Goal: Complete application form

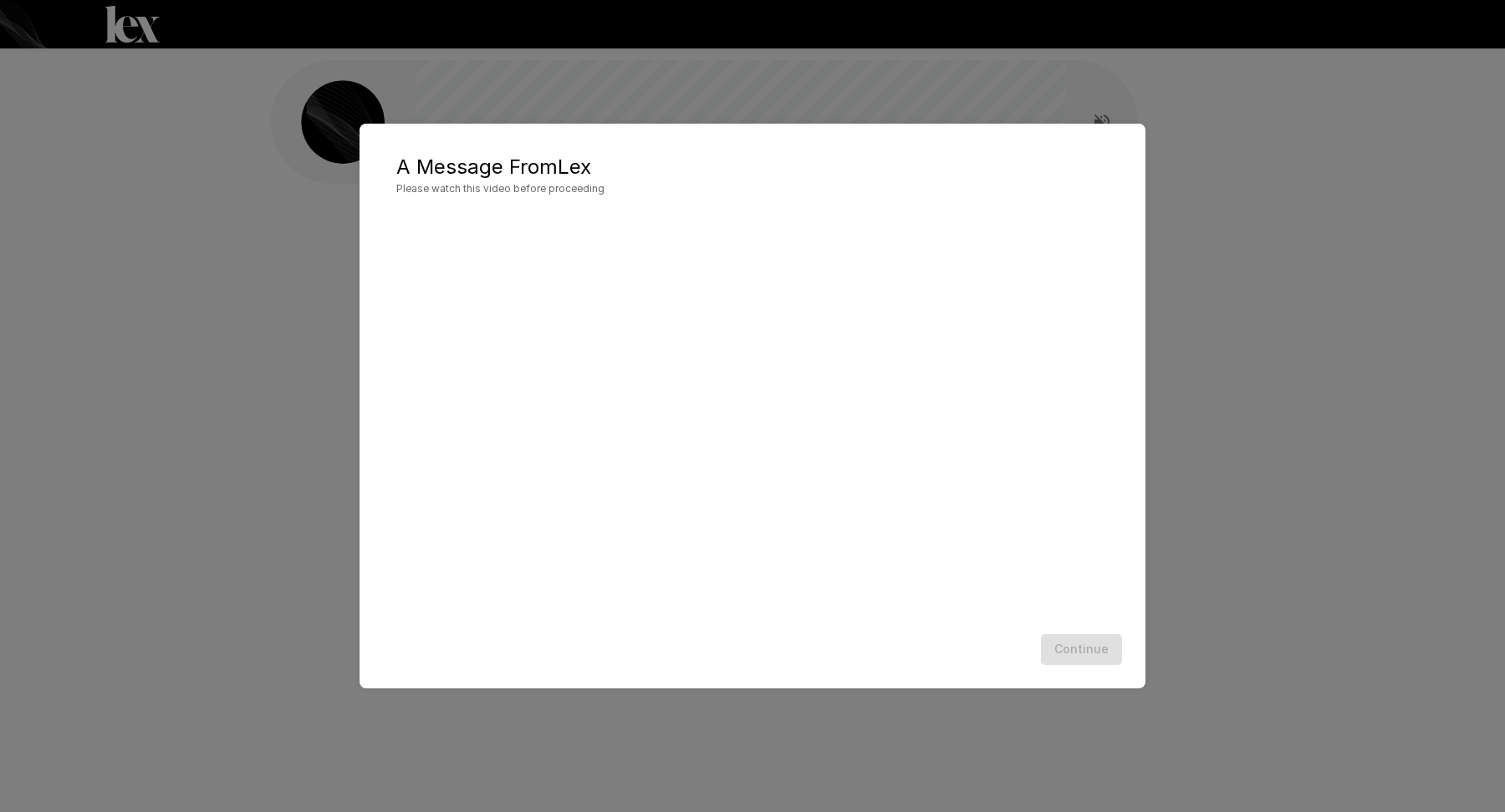
click at [1092, 647] on div "Continue" at bounding box center [752, 649] width 752 height 44
click at [1097, 653] on button "Continue" at bounding box center [1082, 649] width 82 height 30
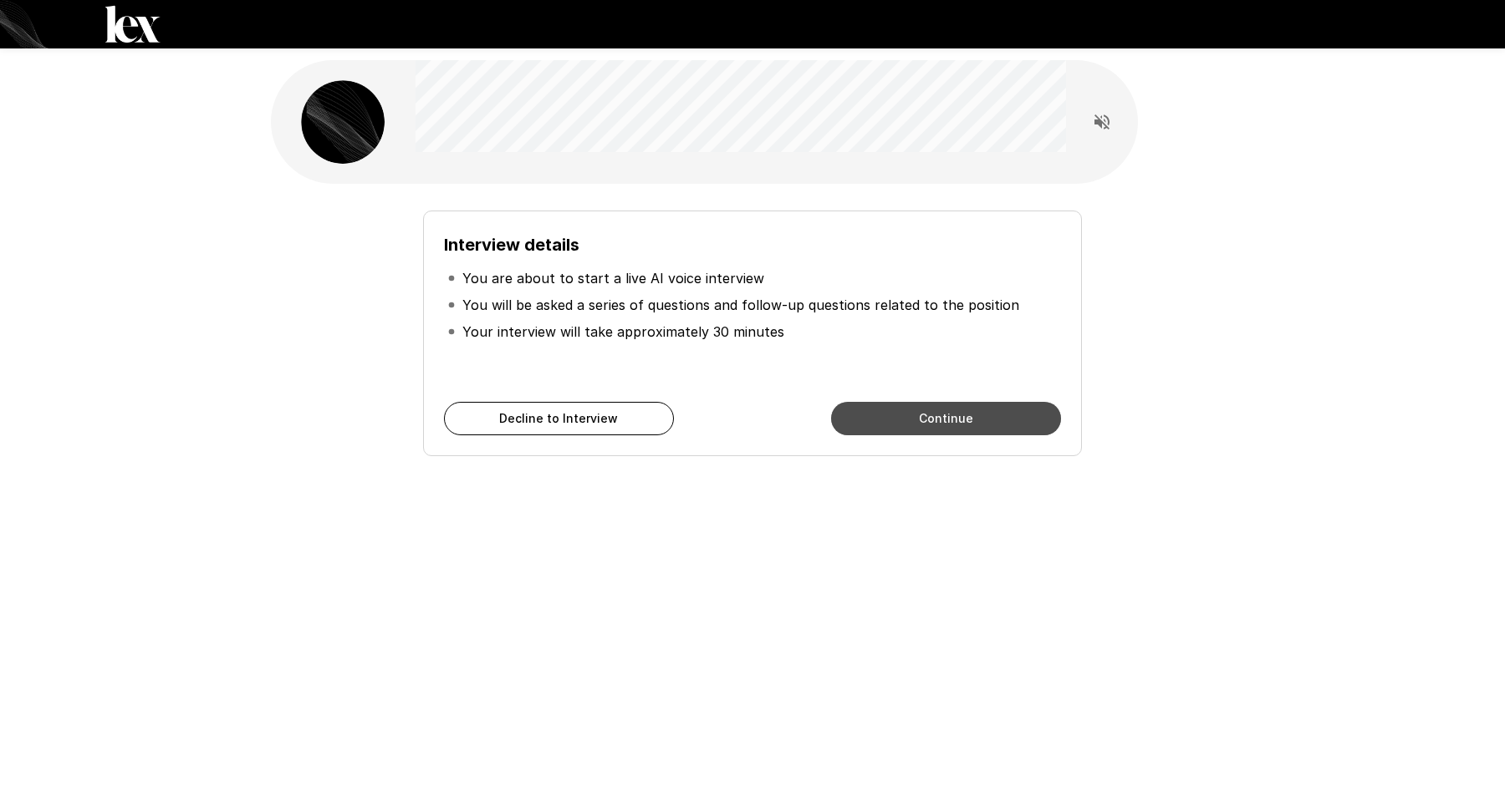
click at [885, 419] on button "Continue" at bounding box center [946, 418] width 230 height 33
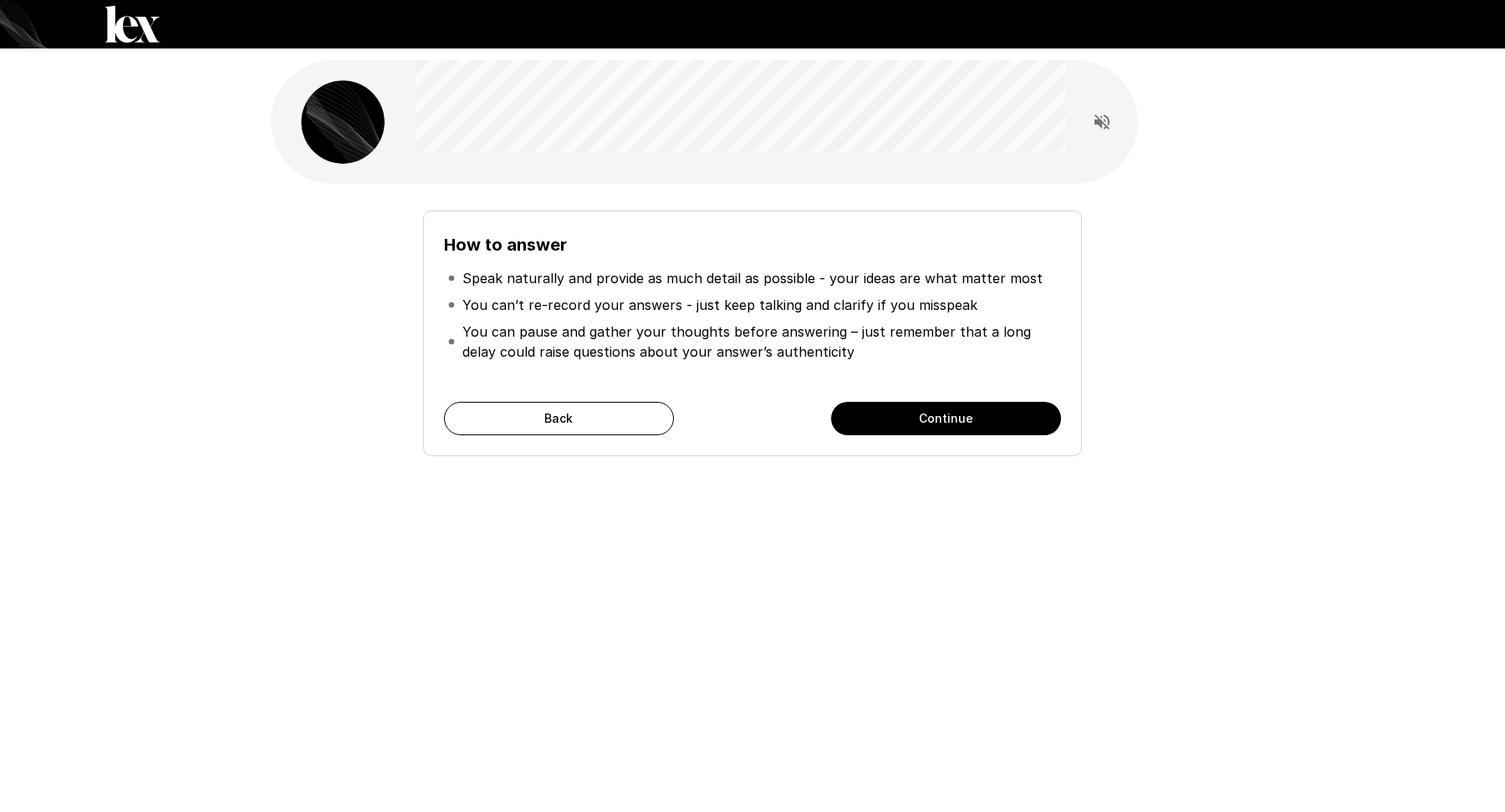
click at [929, 413] on button "Continue" at bounding box center [946, 418] width 230 height 33
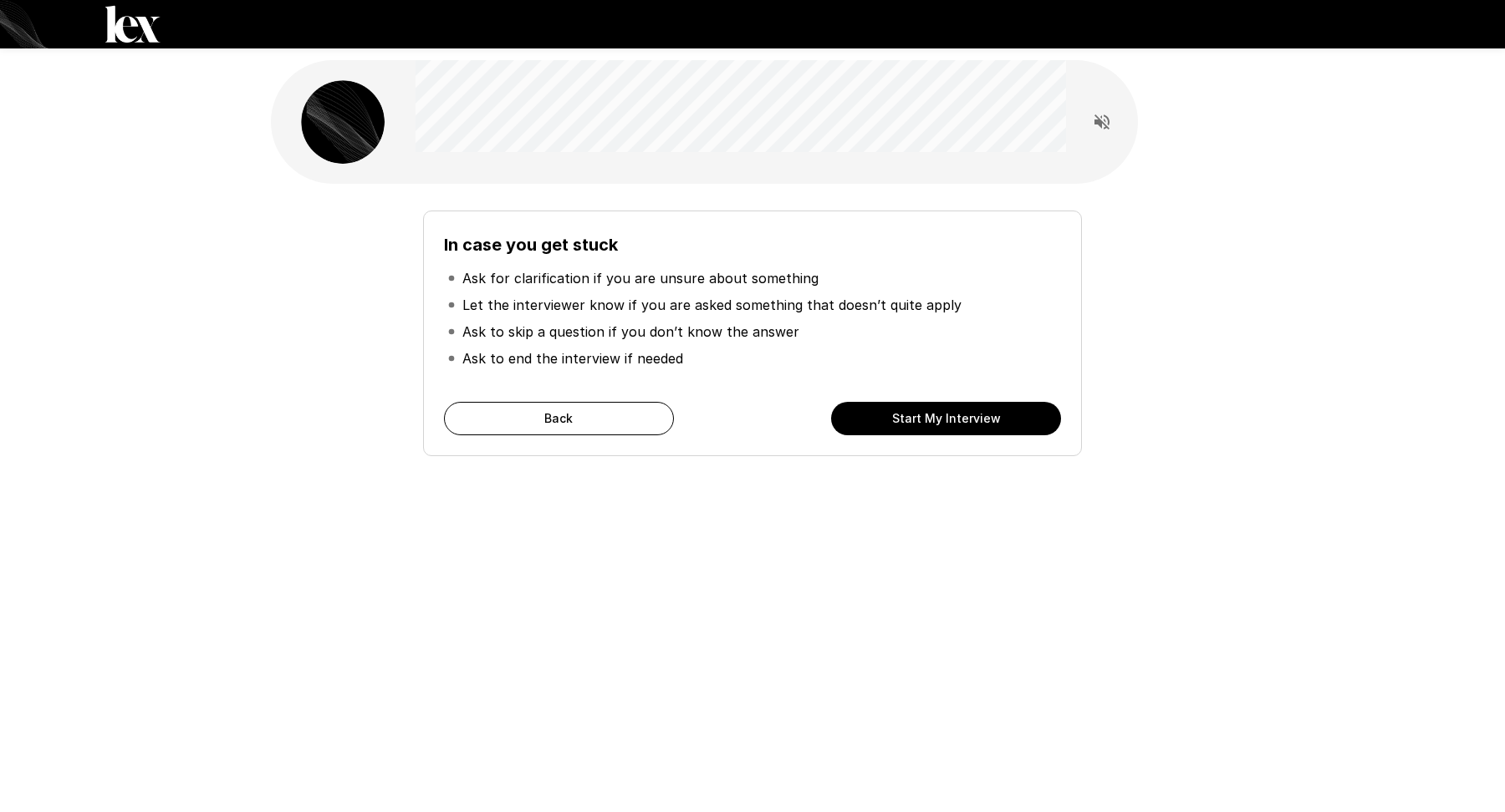
click at [929, 413] on button "Start My Interview" at bounding box center [946, 418] width 230 height 33
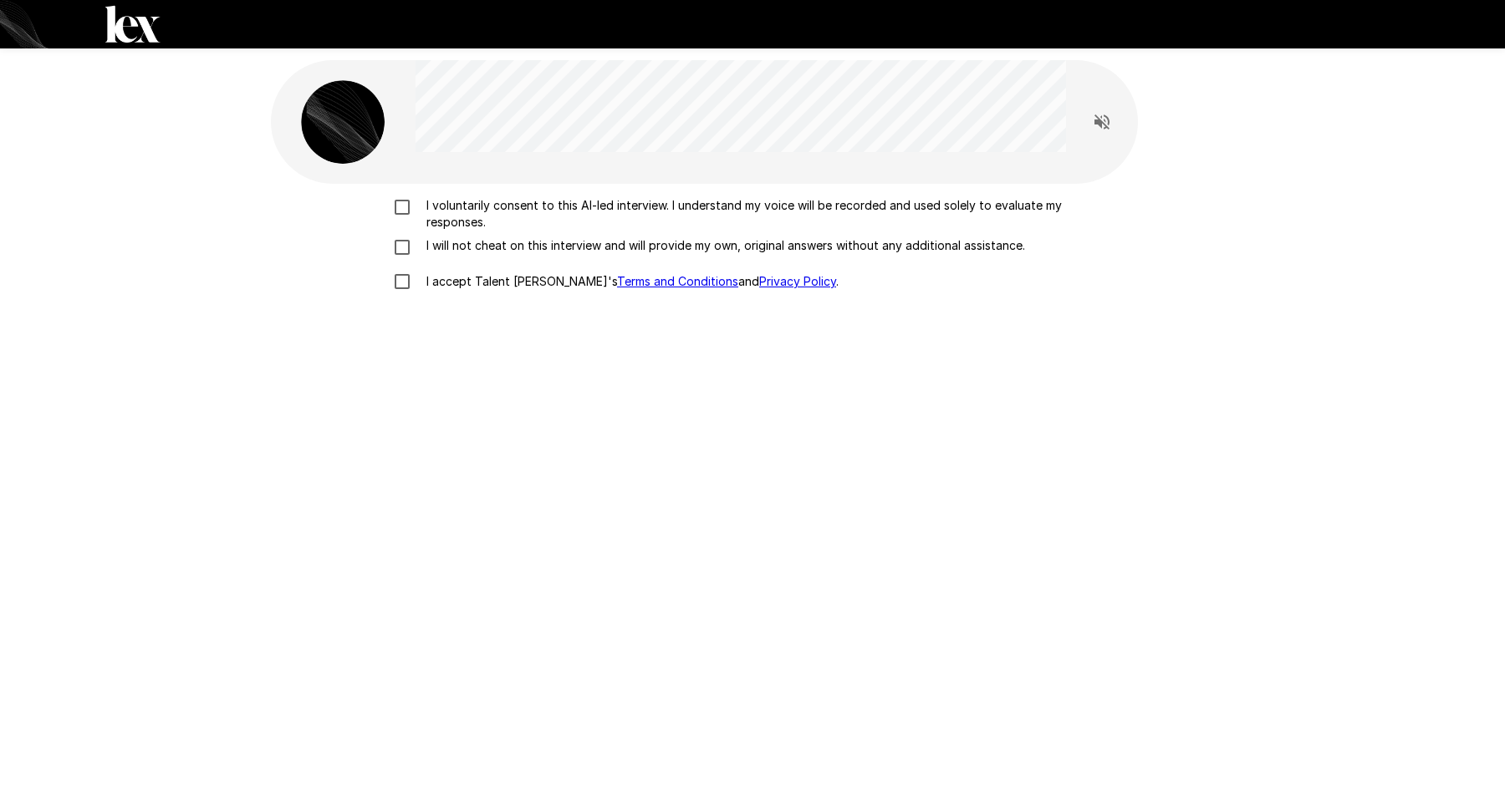
click at [519, 219] on p "I voluntarily consent to this AI-led interview. I understand my voice will be r…" at bounding box center [769, 214] width 700 height 33
click at [478, 255] on label "I will not cheat on this interview and will provide my own, original answers wi…" at bounding box center [752, 247] width 736 height 20
click at [448, 278] on p "I accept Talent Llama's Terms and Conditions and Privacy Policy ." at bounding box center [629, 281] width 418 height 17
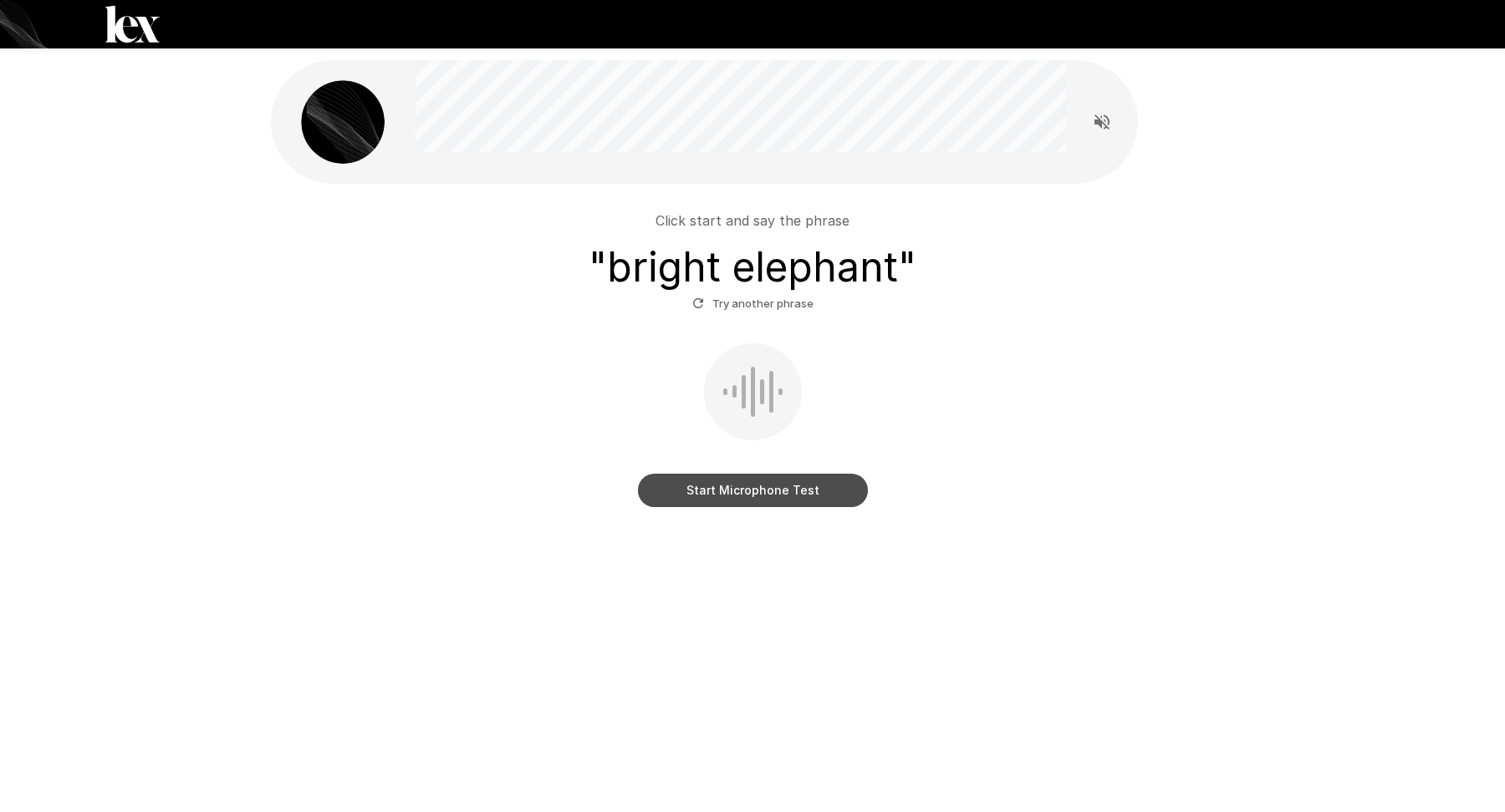
click at [773, 474] on button "Start Microphone Test" at bounding box center [752, 491] width 230 height 33
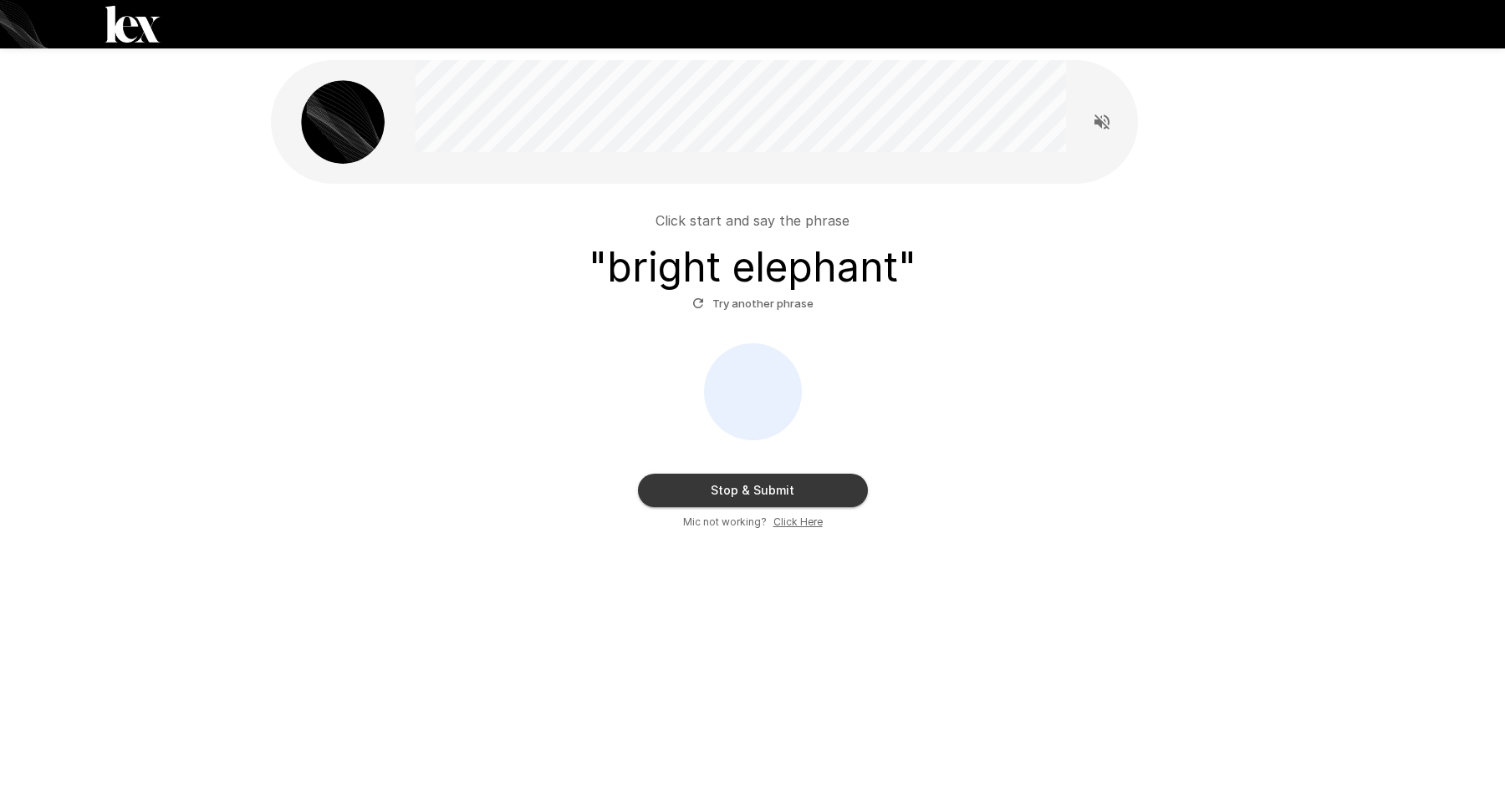
click at [839, 495] on button "Stop & Submit" at bounding box center [752, 491] width 230 height 33
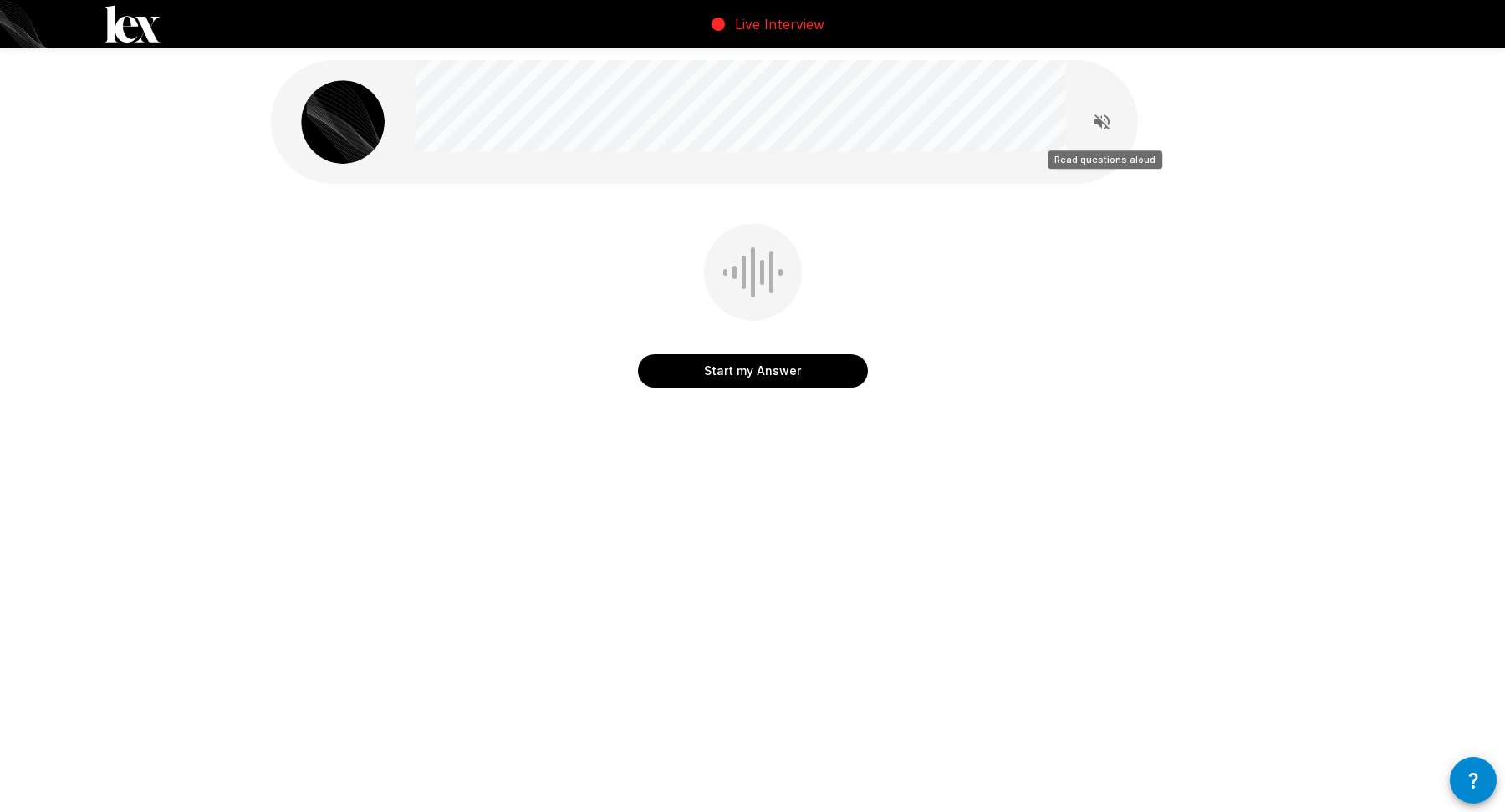
click at [1110, 127] on icon "Read questions aloud" at bounding box center [1102, 122] width 20 height 20
click at [762, 374] on button "Start my Answer" at bounding box center [752, 371] width 230 height 33
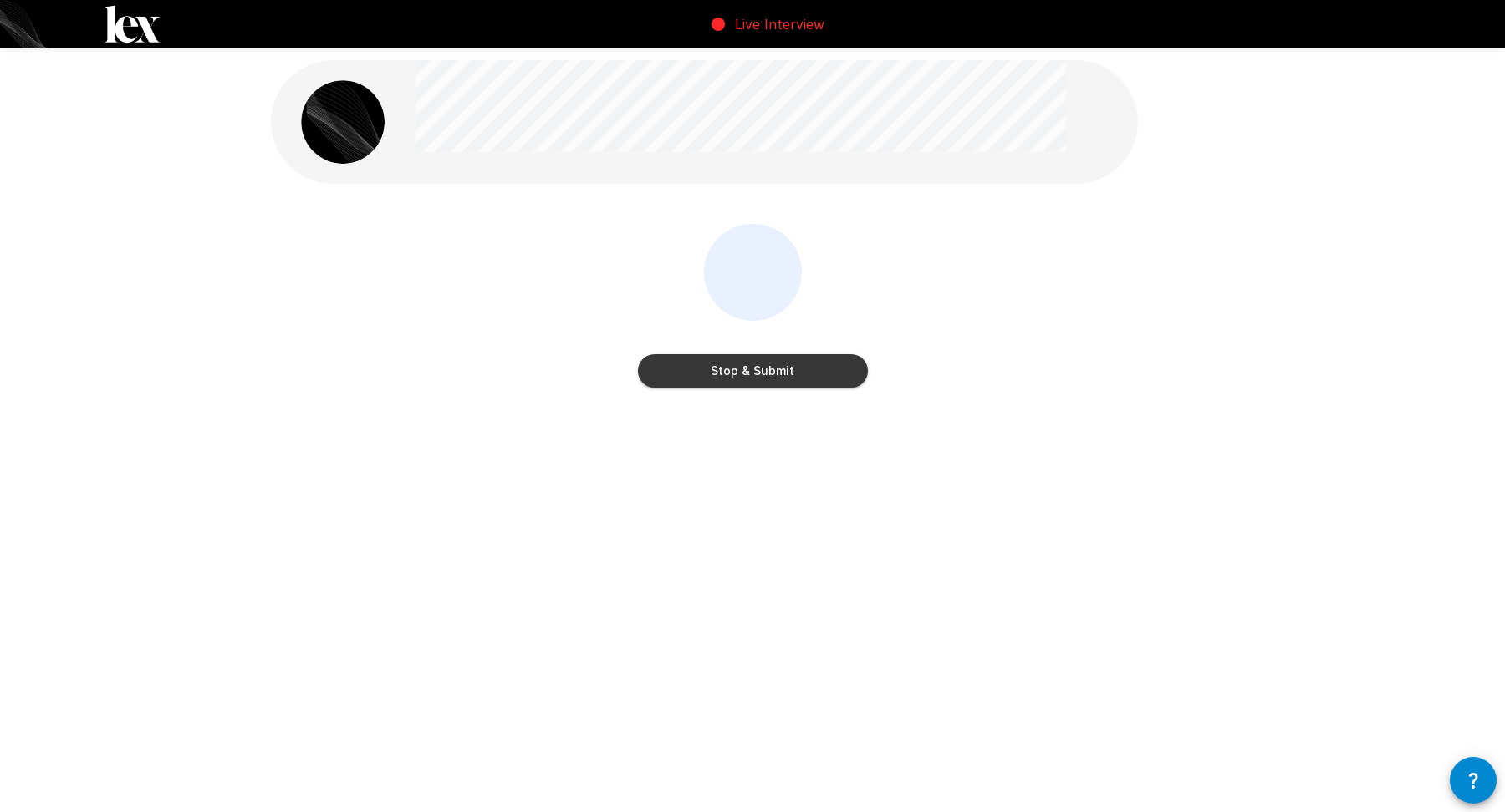
click at [748, 381] on button "Stop & Submit" at bounding box center [752, 371] width 230 height 33
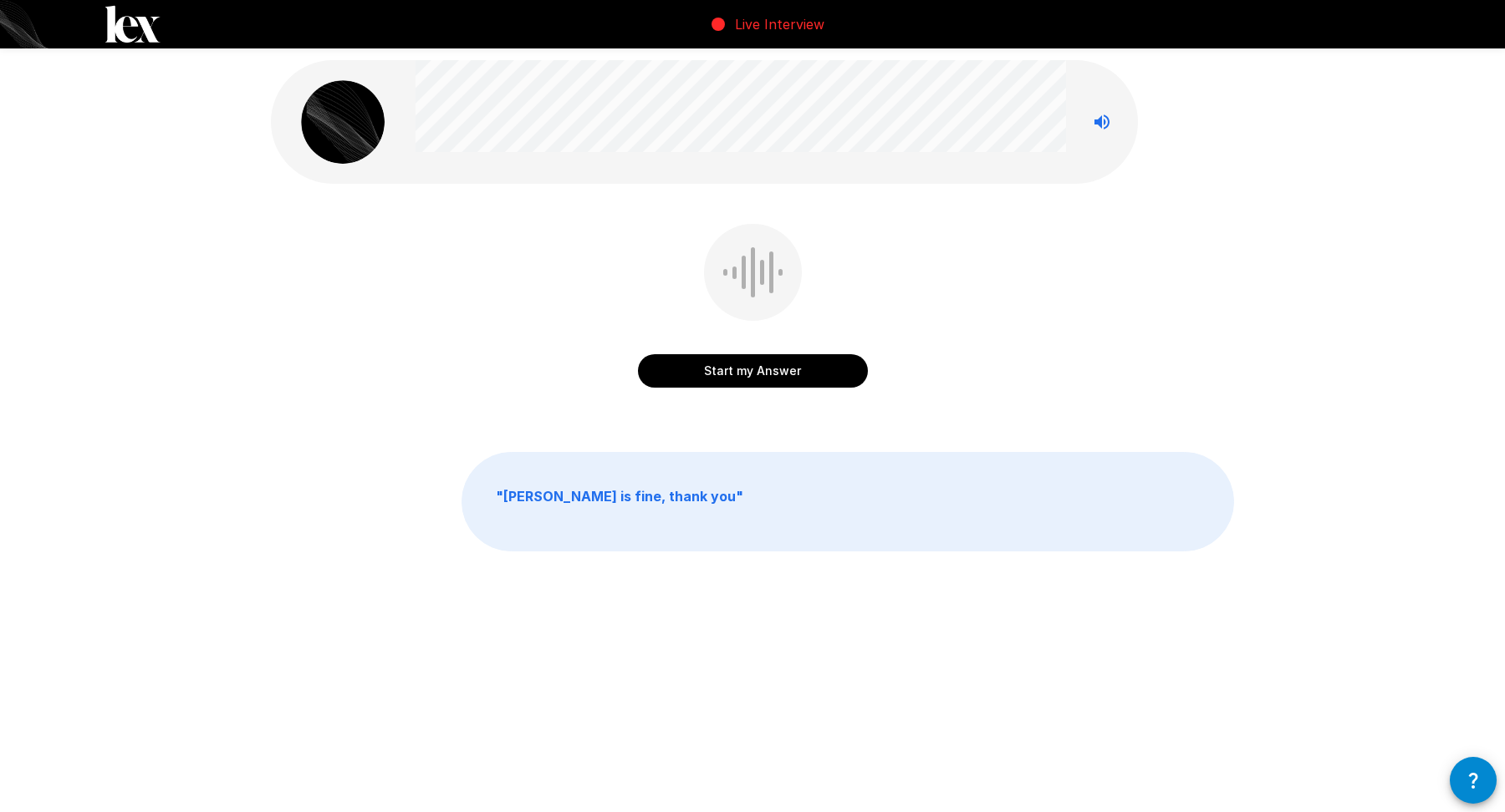
click at [755, 373] on button "Start my Answer" at bounding box center [752, 371] width 230 height 33
click at [755, 373] on button "Stop & Submit" at bounding box center [752, 371] width 230 height 33
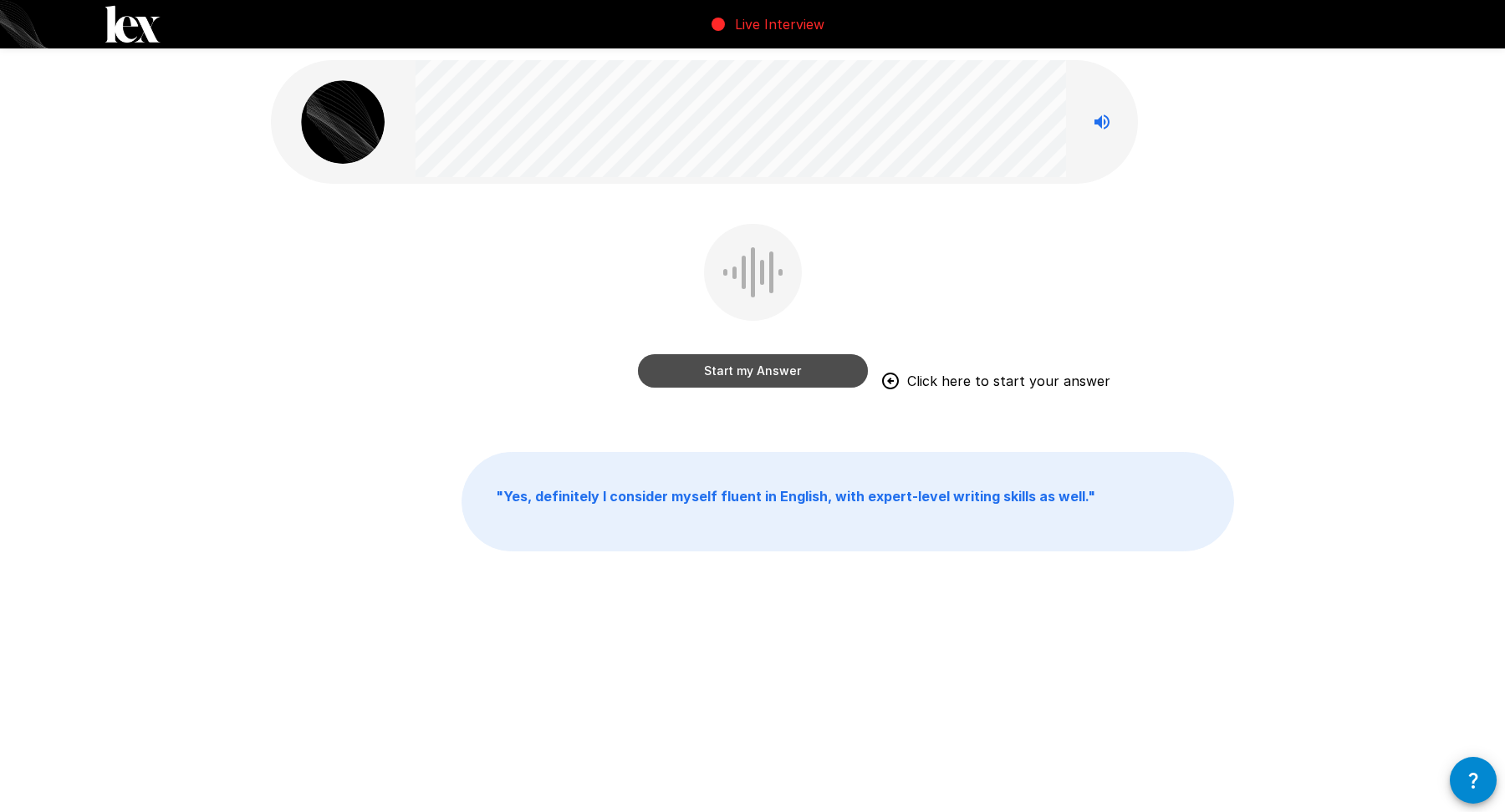
click at [745, 363] on button "Start my Answer" at bounding box center [752, 371] width 230 height 33
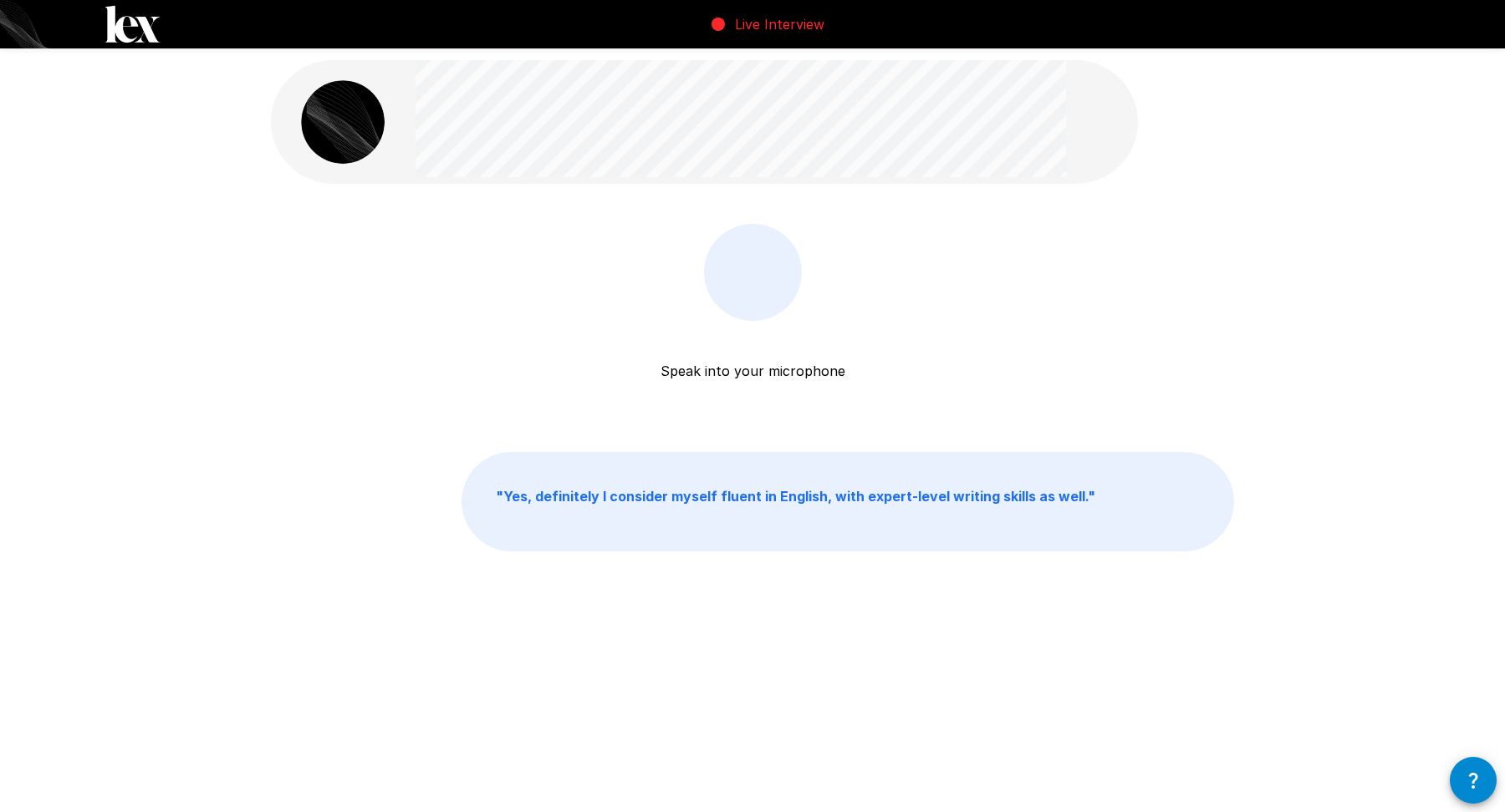
click at [931, 357] on div "Speak into your microphone Stop & Submit" at bounding box center [752, 318] width 964 height 189
click at [754, 376] on p "Speak into your microphone" at bounding box center [752, 351] width 185 height 60
click at [887, 341] on div "Speak into your microphone Stop & Submit" at bounding box center [752, 318] width 964 height 189
click at [779, 298] on div at bounding box center [753, 272] width 98 height 97
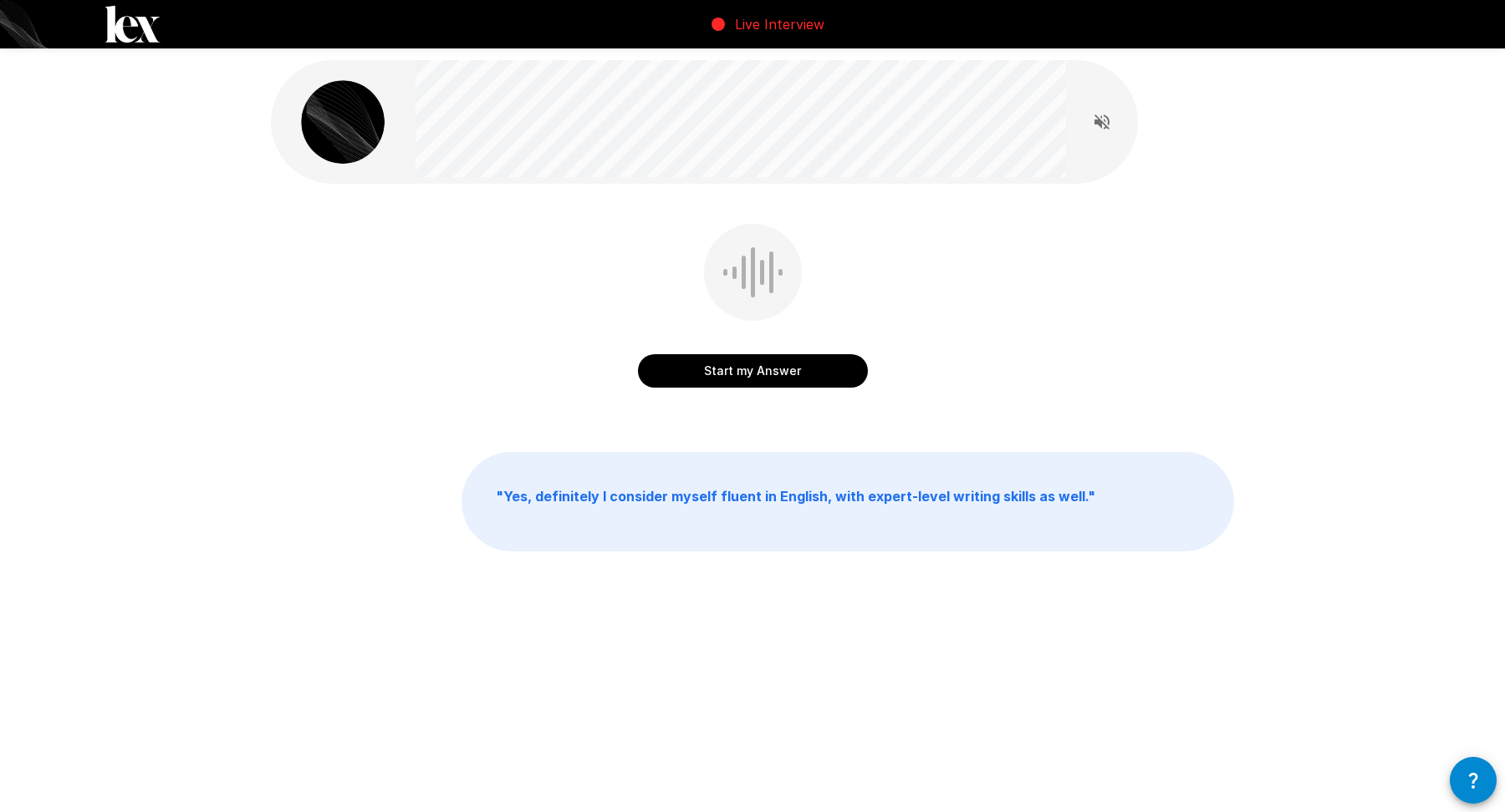
click at [767, 371] on button "Start my Answer" at bounding box center [752, 371] width 230 height 33
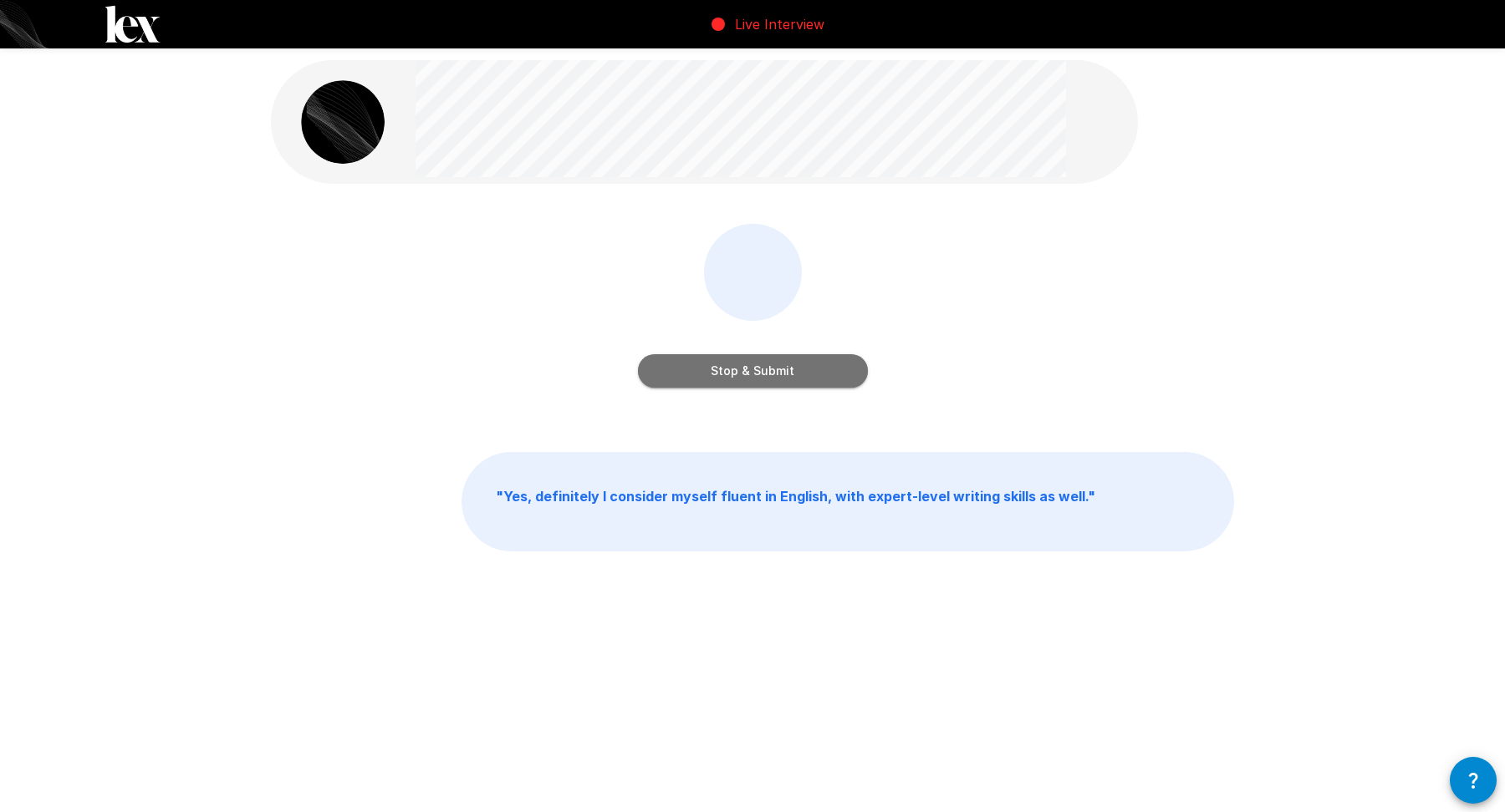
click at [767, 371] on button "Stop & Submit" at bounding box center [752, 371] width 230 height 33
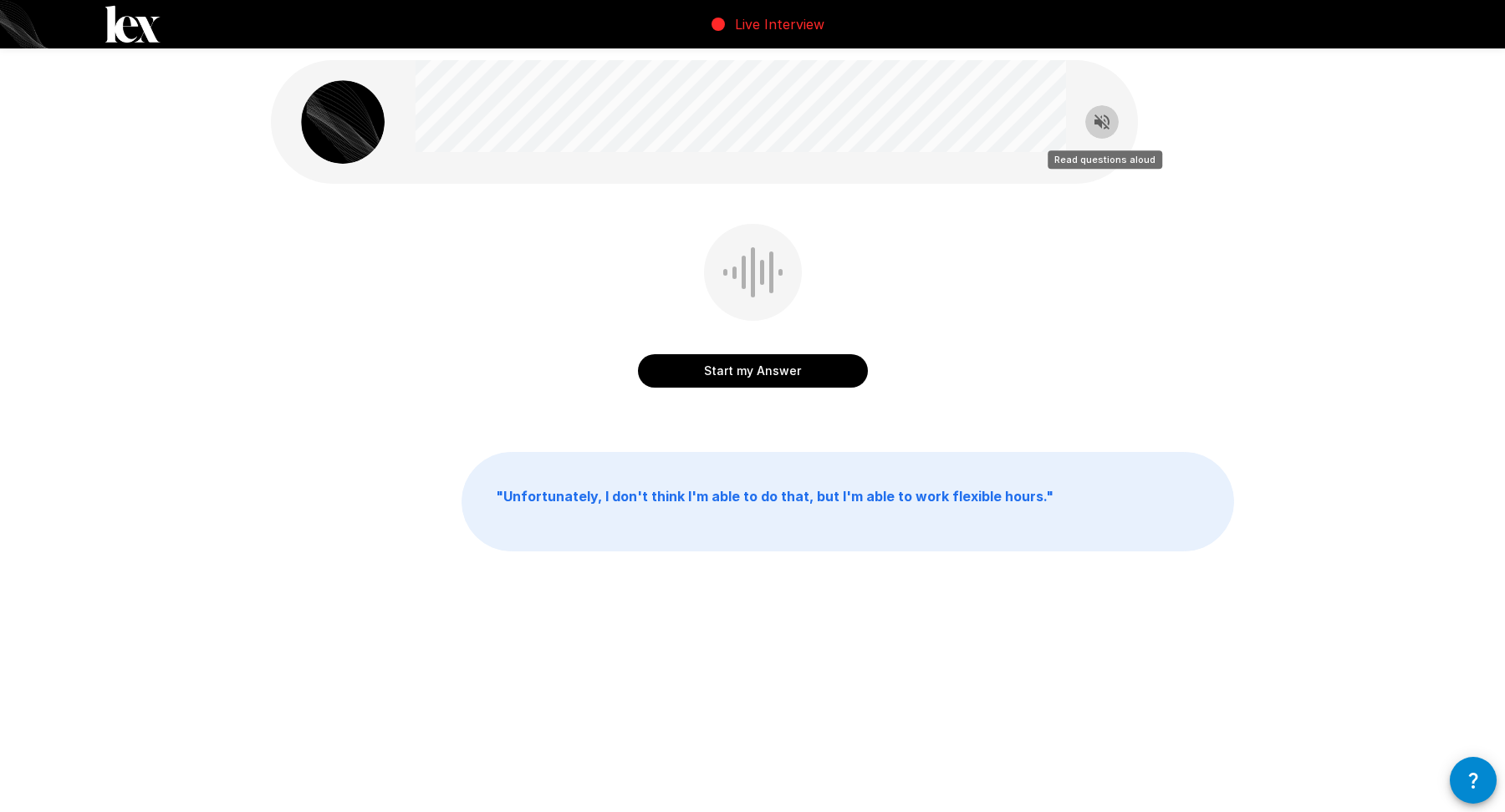
click at [1098, 120] on icon "Read questions aloud" at bounding box center [1101, 122] width 15 height 15
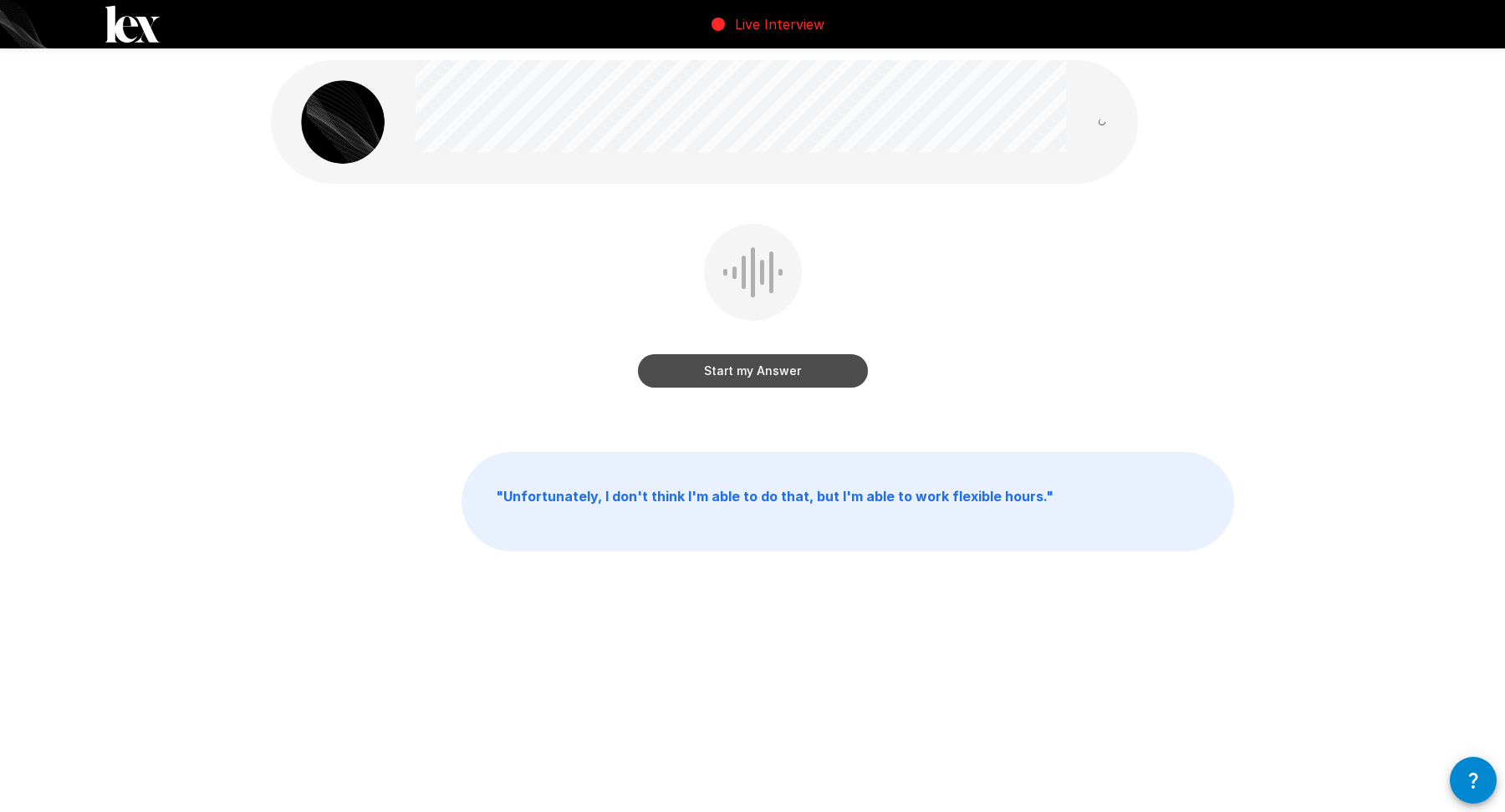
click at [775, 365] on button "Start my Answer" at bounding box center [752, 371] width 230 height 33
click at [808, 369] on button "Stop & Submit" at bounding box center [752, 371] width 230 height 33
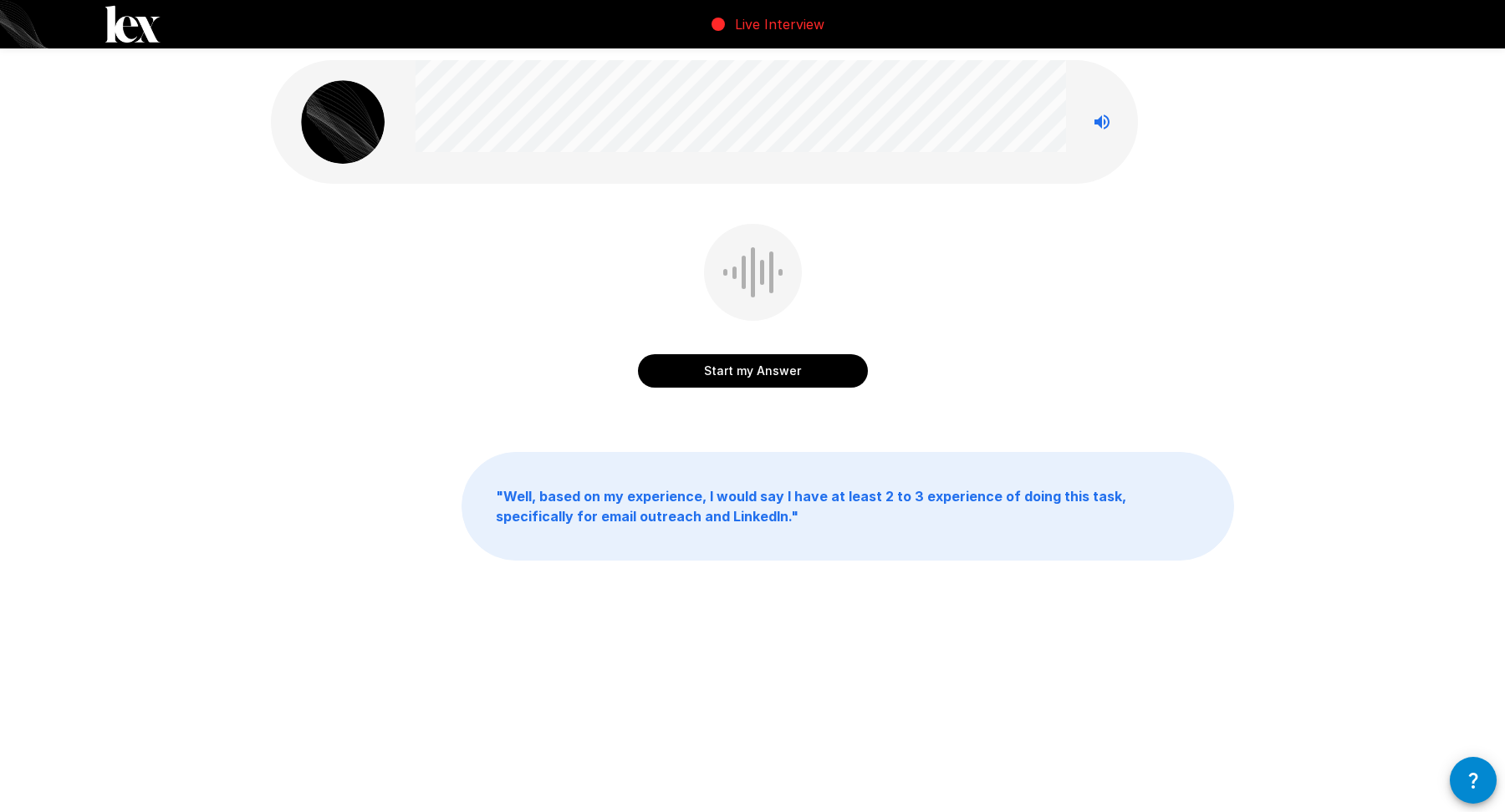
click at [808, 369] on button "Start my Answer" at bounding box center [752, 371] width 230 height 33
click at [803, 374] on button "Stop & Submit" at bounding box center [752, 371] width 230 height 33
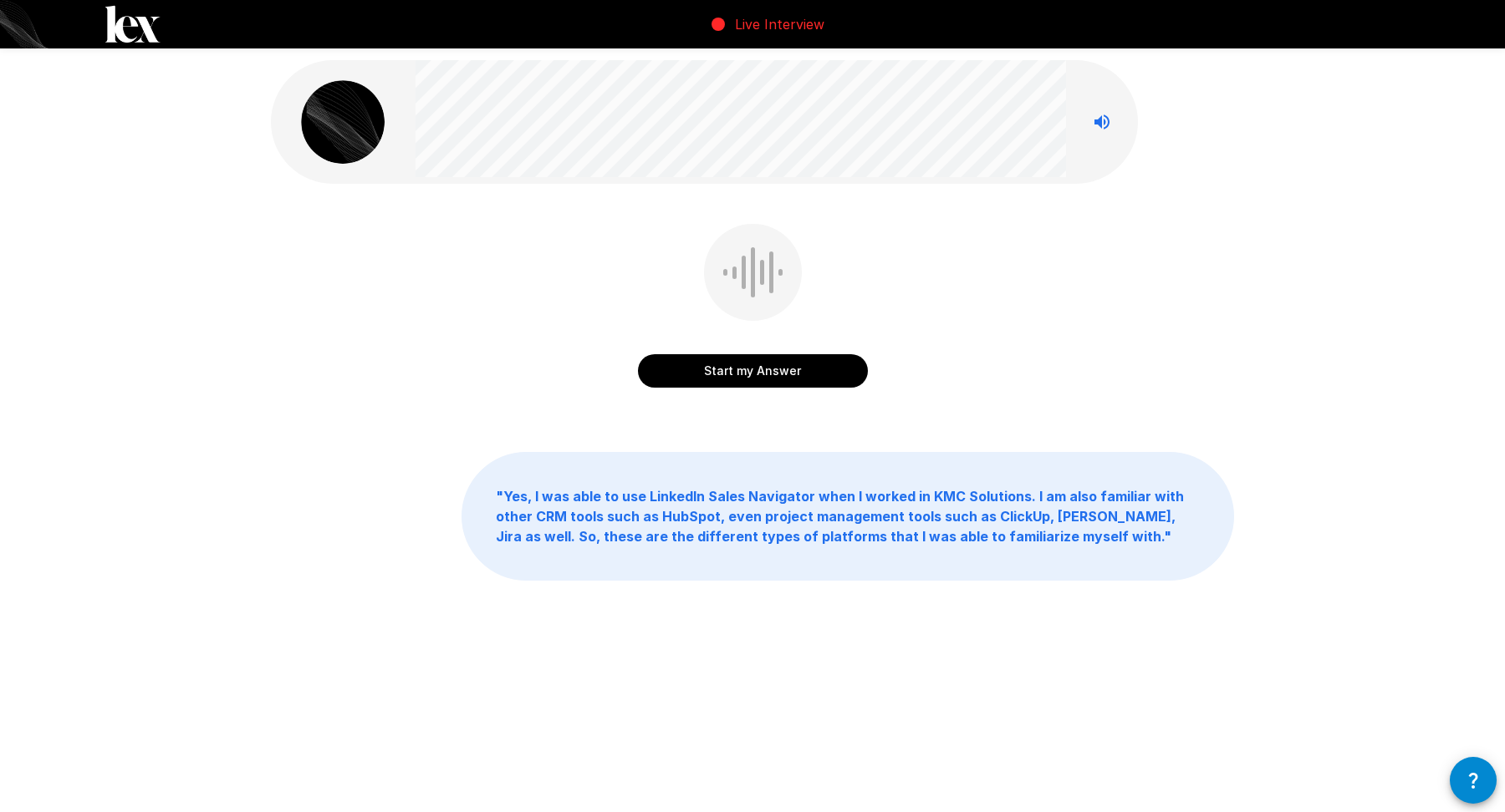
click at [803, 374] on button "Start my Answer" at bounding box center [752, 371] width 230 height 33
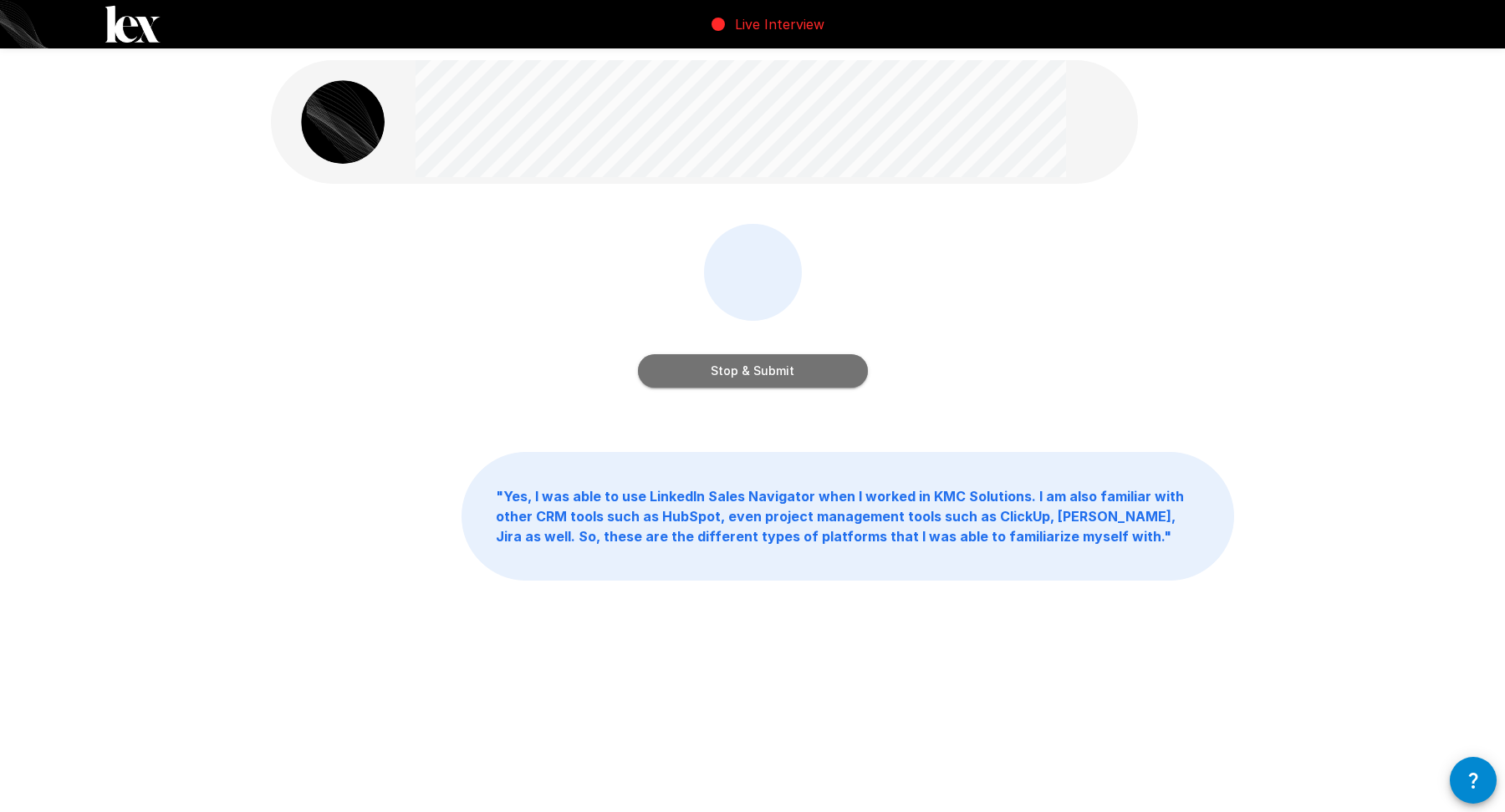
click at [794, 365] on button "Stop & Submit" at bounding box center [752, 371] width 230 height 33
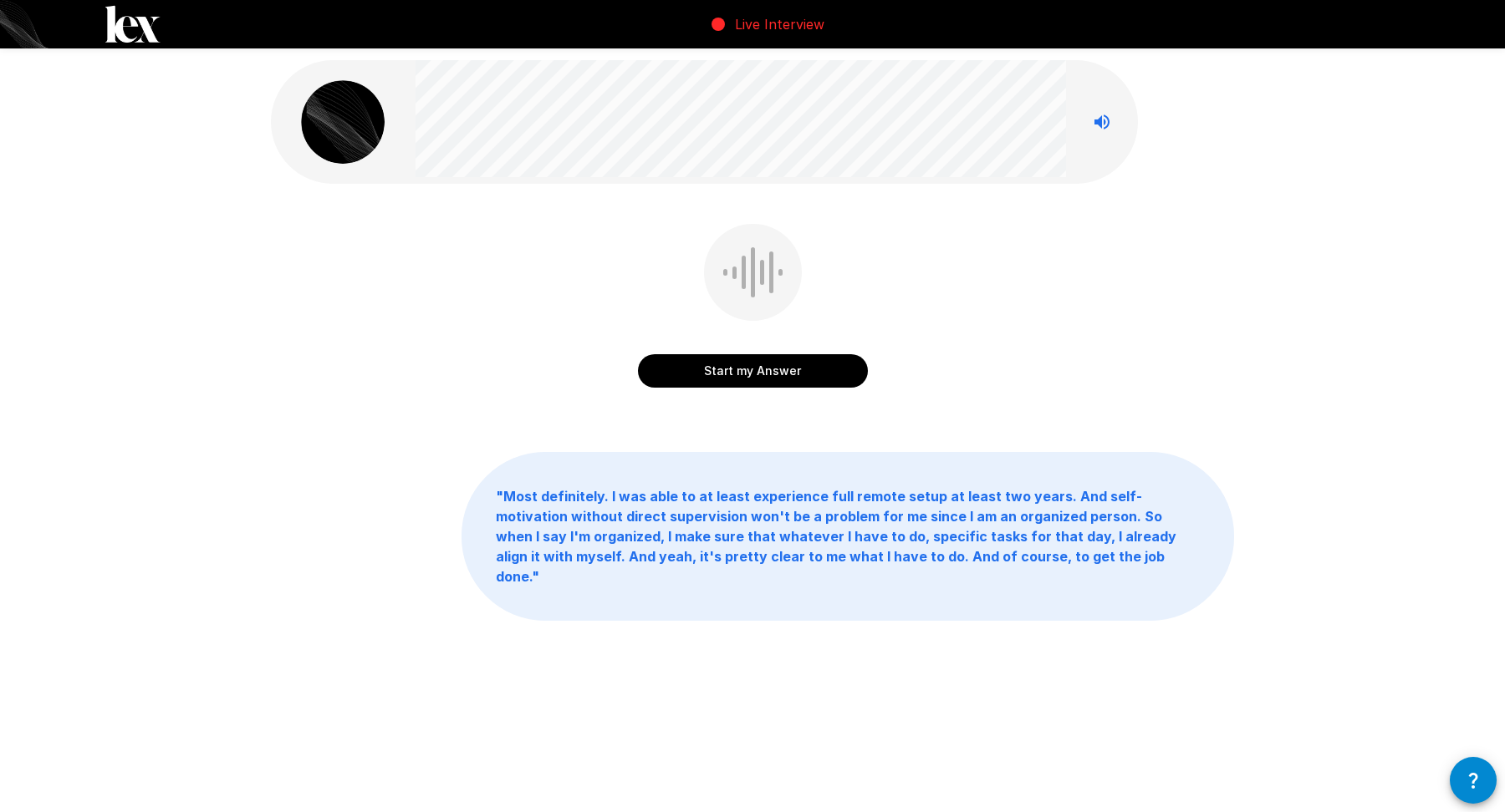
click at [767, 367] on button "Start my Answer" at bounding box center [752, 371] width 230 height 33
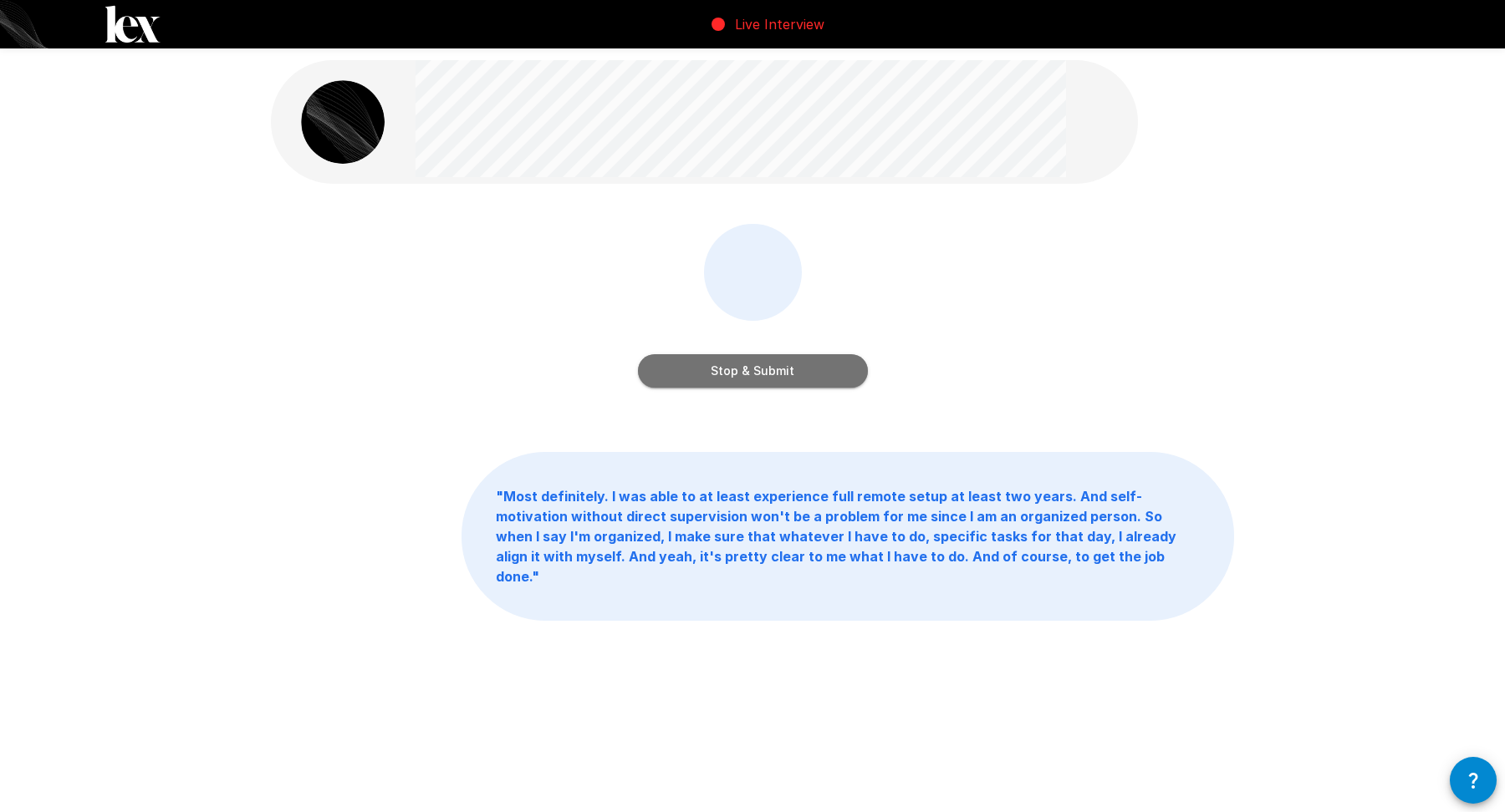
click at [673, 360] on button "Stop & Submit" at bounding box center [752, 371] width 230 height 33
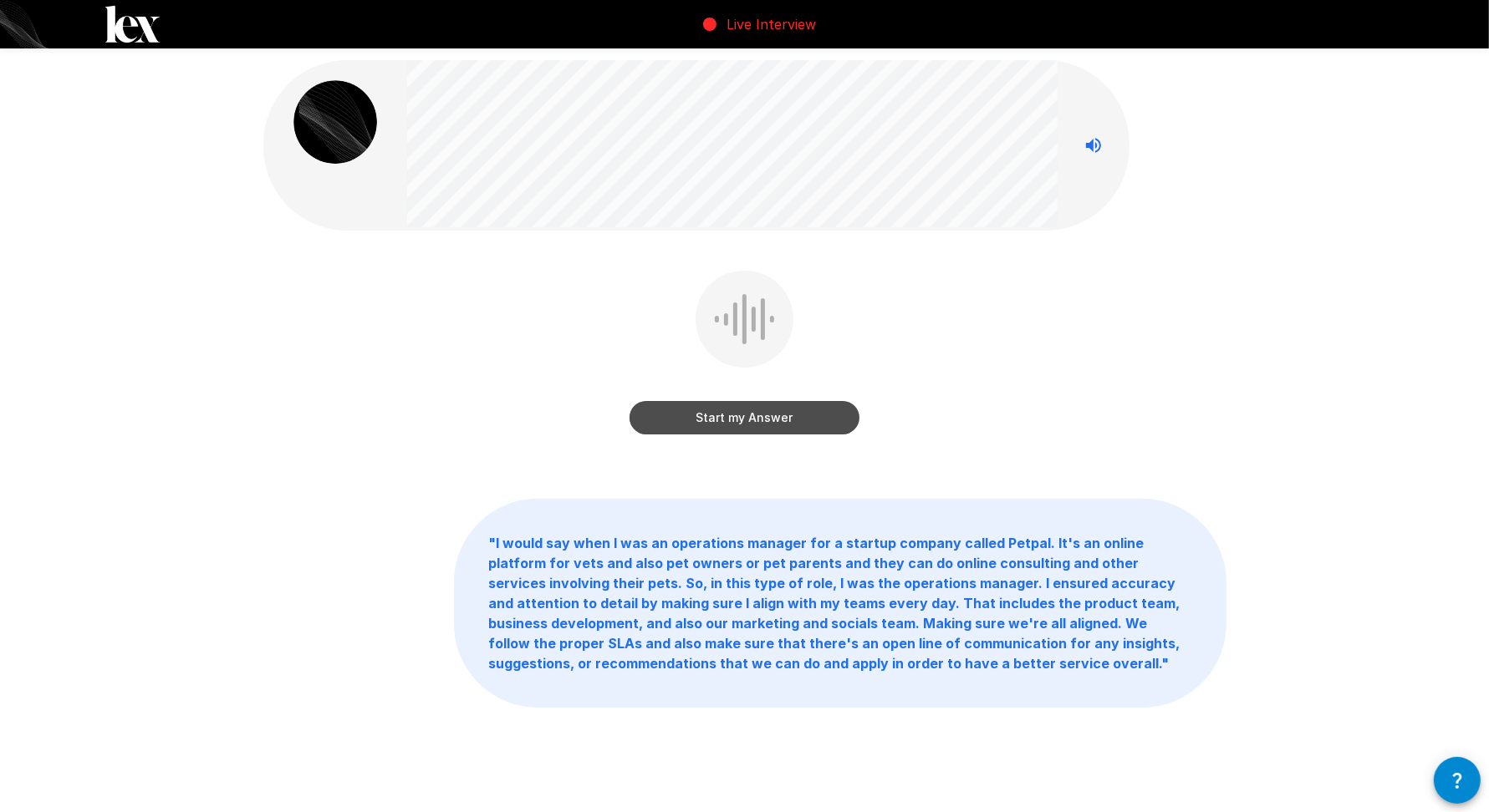
click at [765, 412] on button "Start my Answer" at bounding box center [744, 418] width 230 height 33
click at [811, 426] on button "Stop & Submit" at bounding box center [744, 418] width 230 height 33
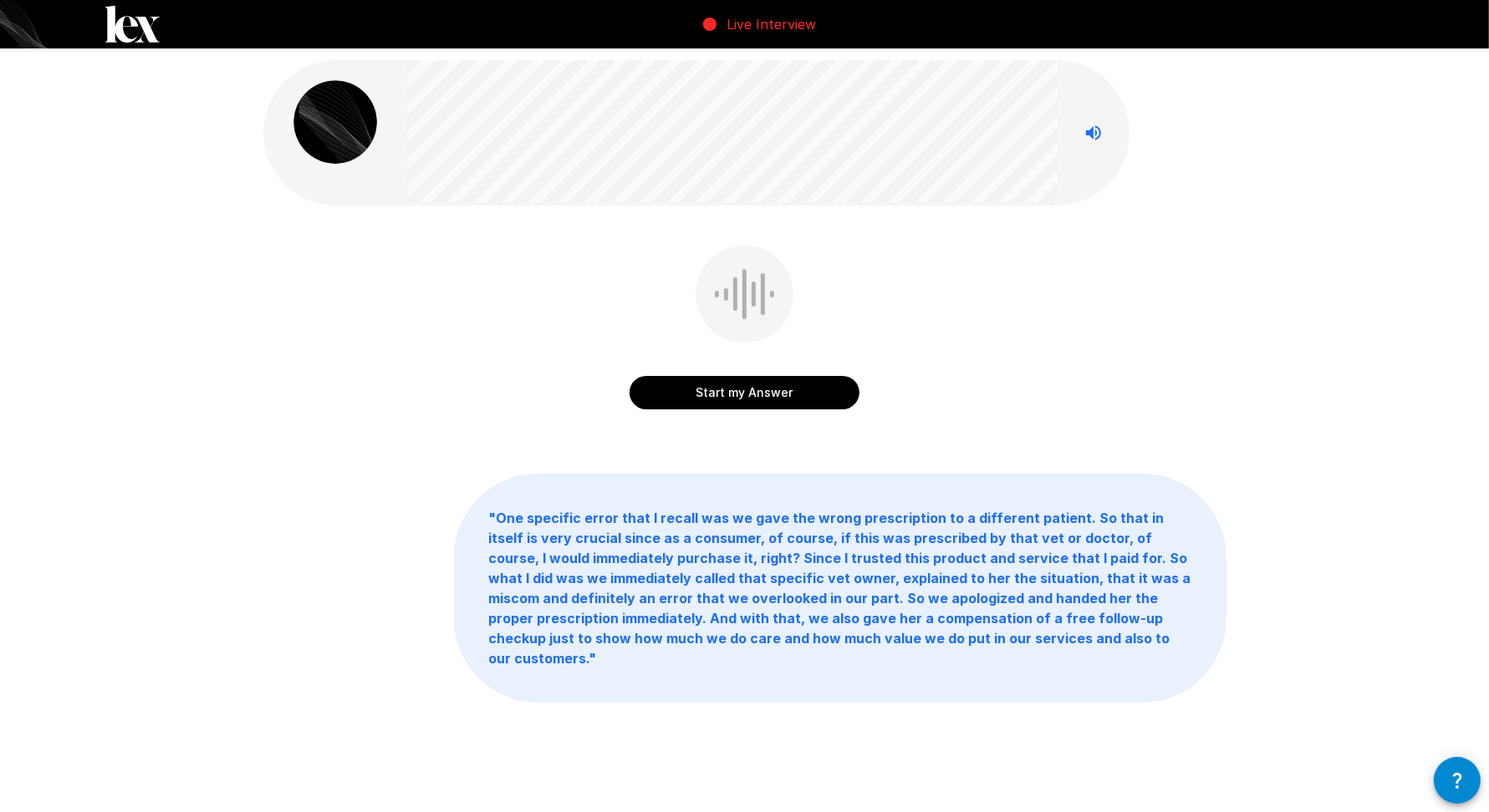
click at [794, 387] on button "Start my Answer" at bounding box center [744, 393] width 230 height 33
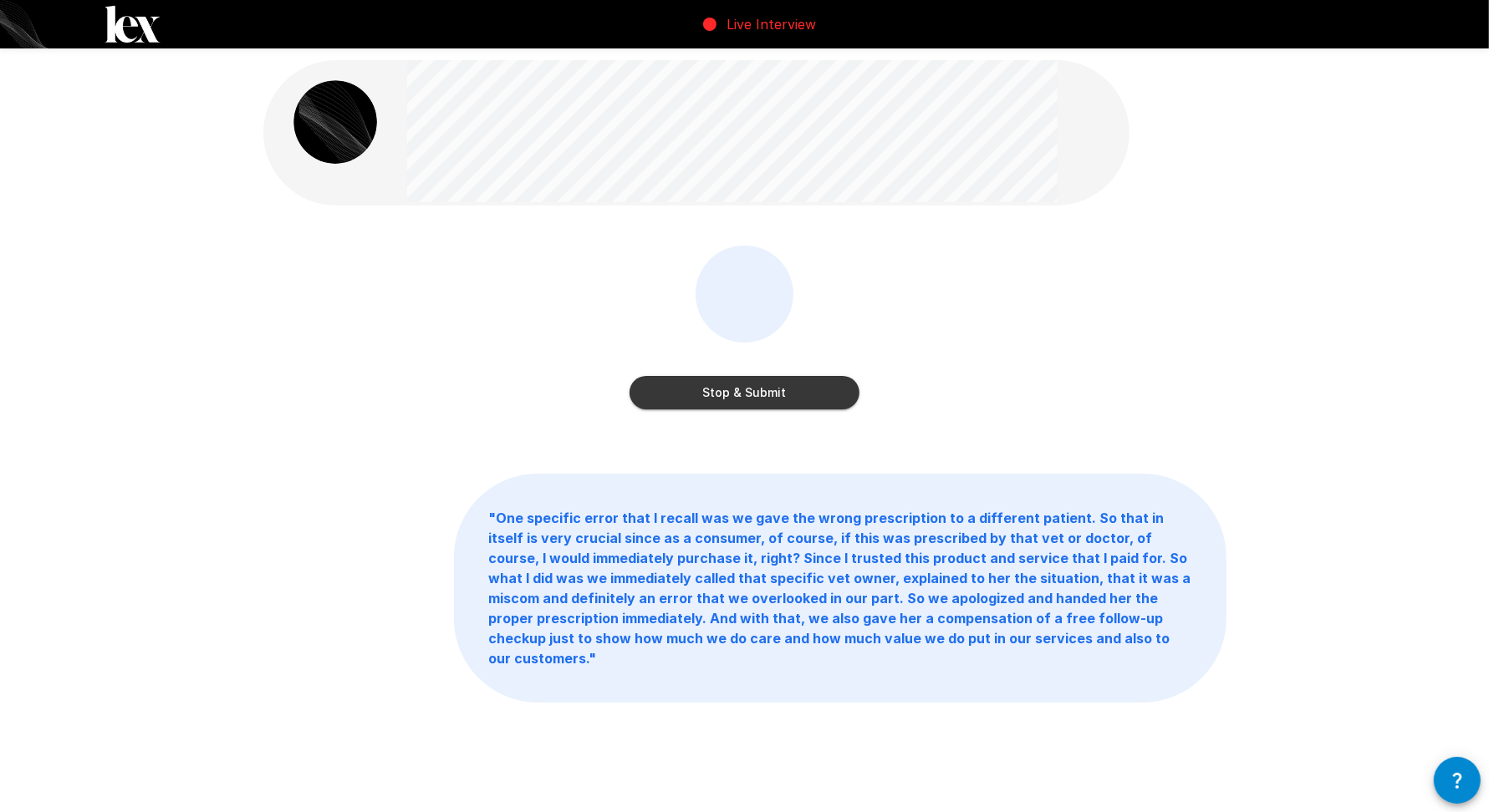
click at [752, 398] on button "Stop & Submit" at bounding box center [744, 393] width 230 height 33
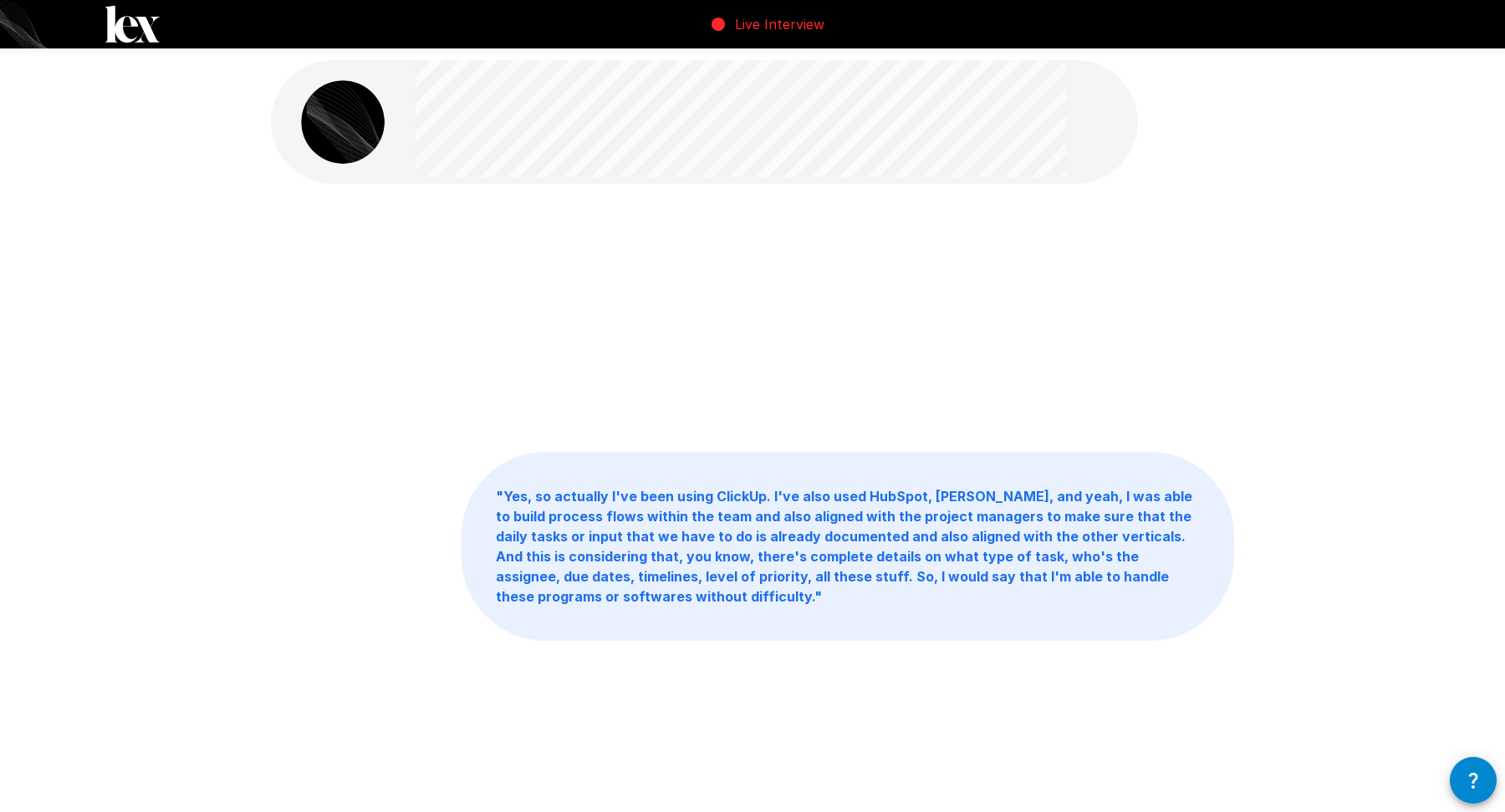
click at [752, 398] on div at bounding box center [752, 318] width 964 height 189
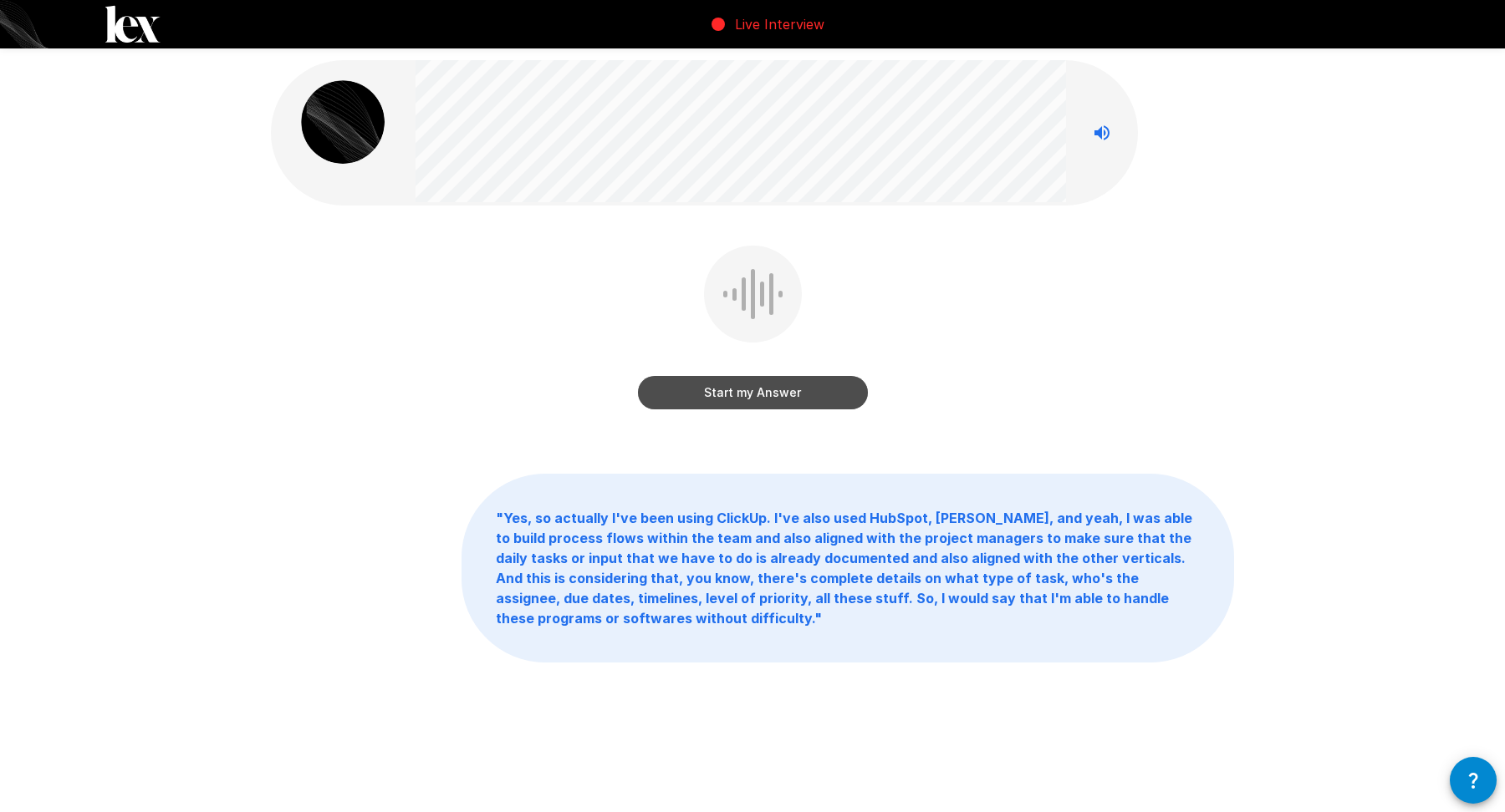
click at [752, 398] on button "Start my Answer" at bounding box center [752, 393] width 230 height 33
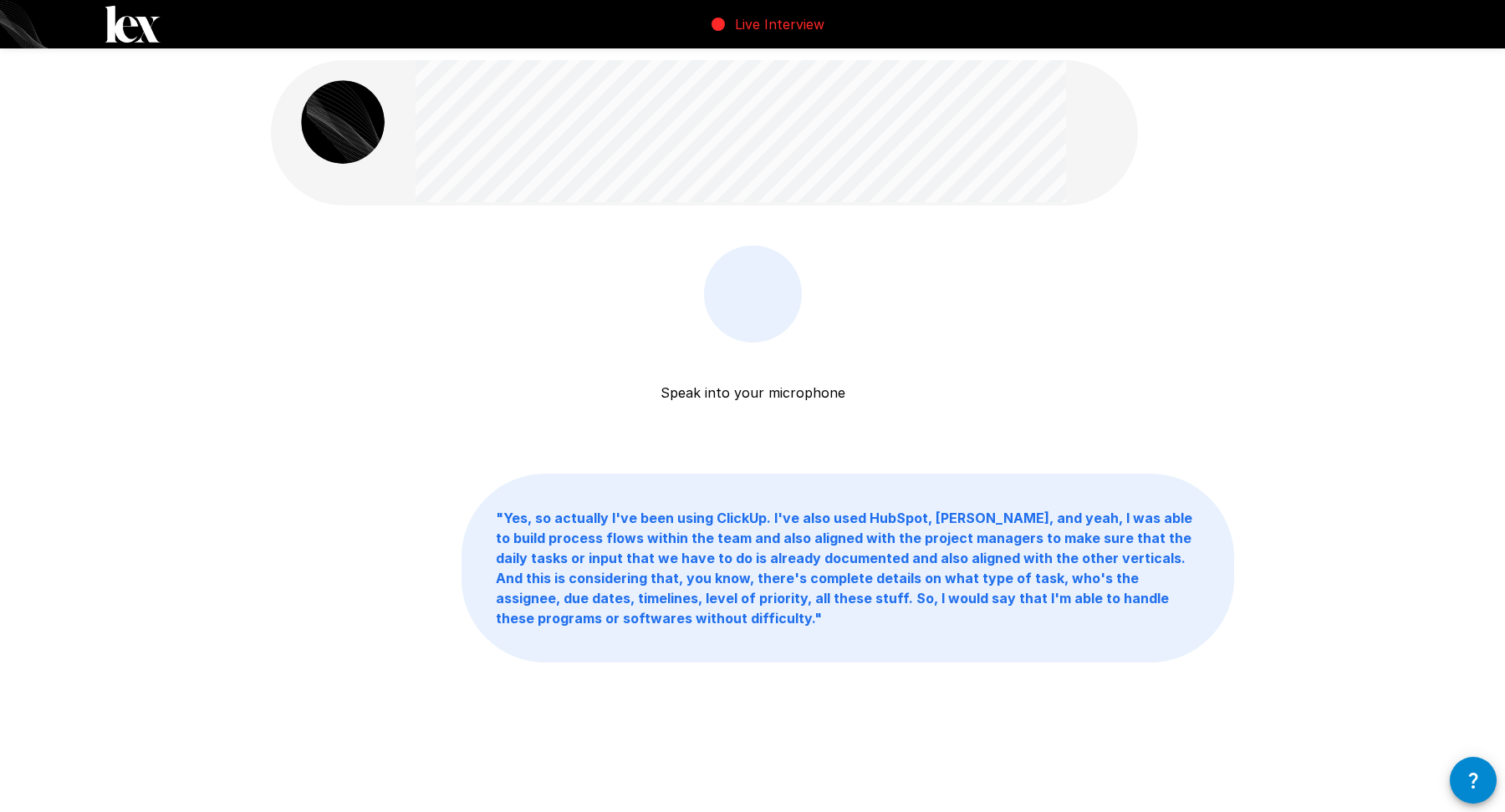
click at [752, 398] on p "Speak into your microphone" at bounding box center [752, 372] width 185 height 60
click at [752, 398] on button "Stop & Submit" at bounding box center [752, 393] width 230 height 33
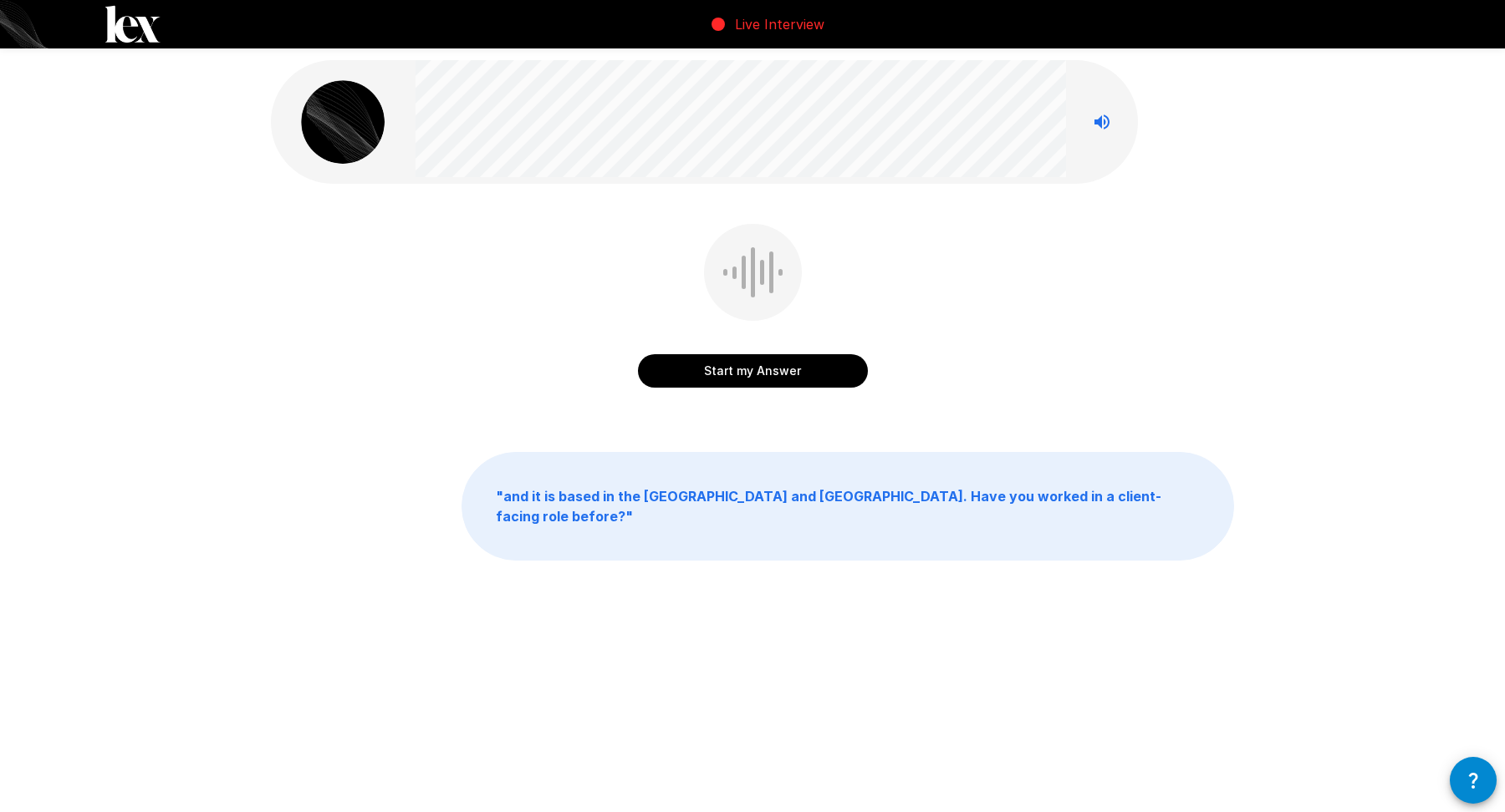
click at [765, 373] on button "Start my Answer" at bounding box center [752, 371] width 230 height 33
click at [793, 388] on div "Stop & Submit" at bounding box center [752, 309] width 230 height 171
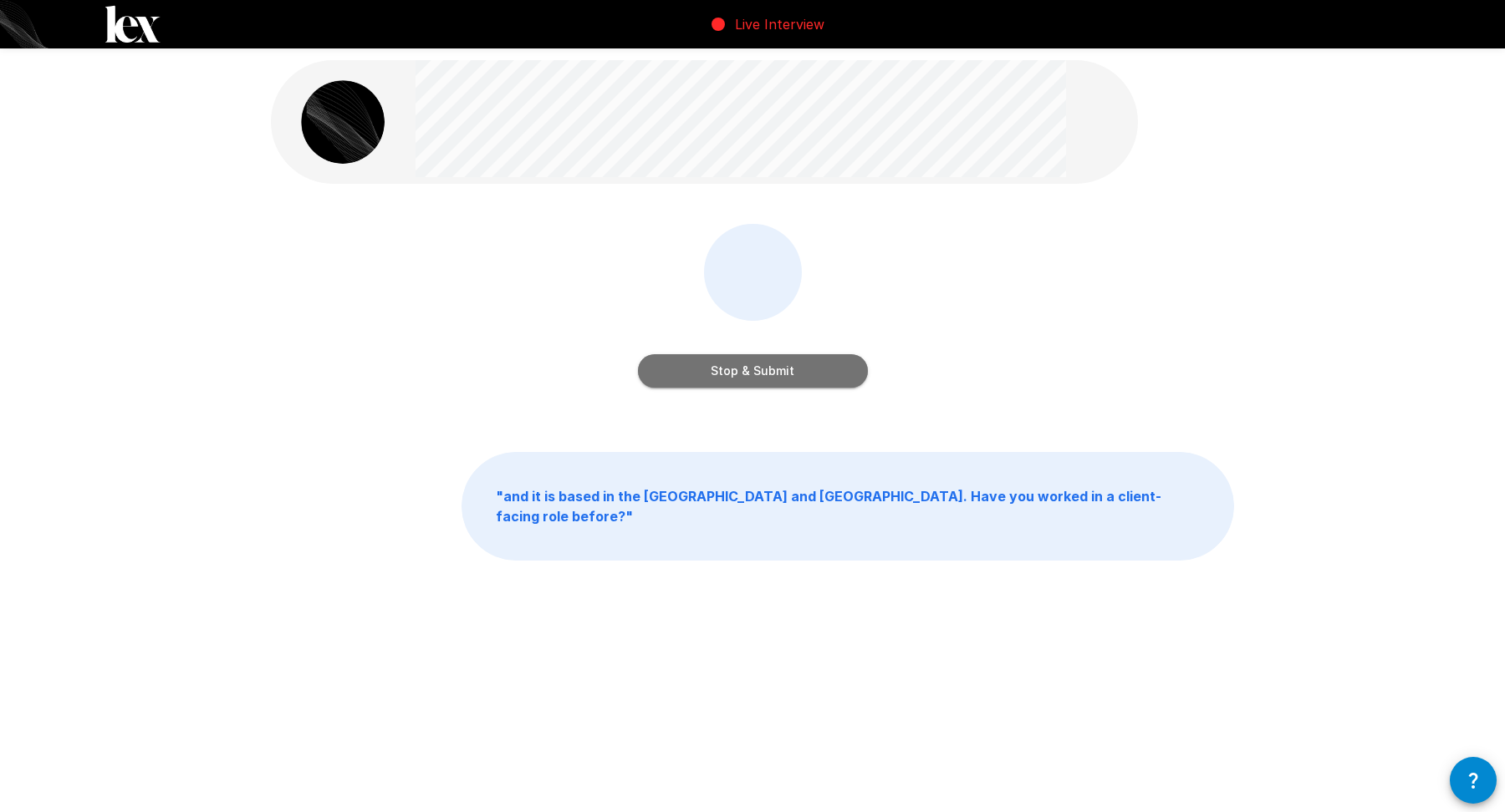
click at [784, 373] on button "Stop & Submit" at bounding box center [752, 371] width 230 height 33
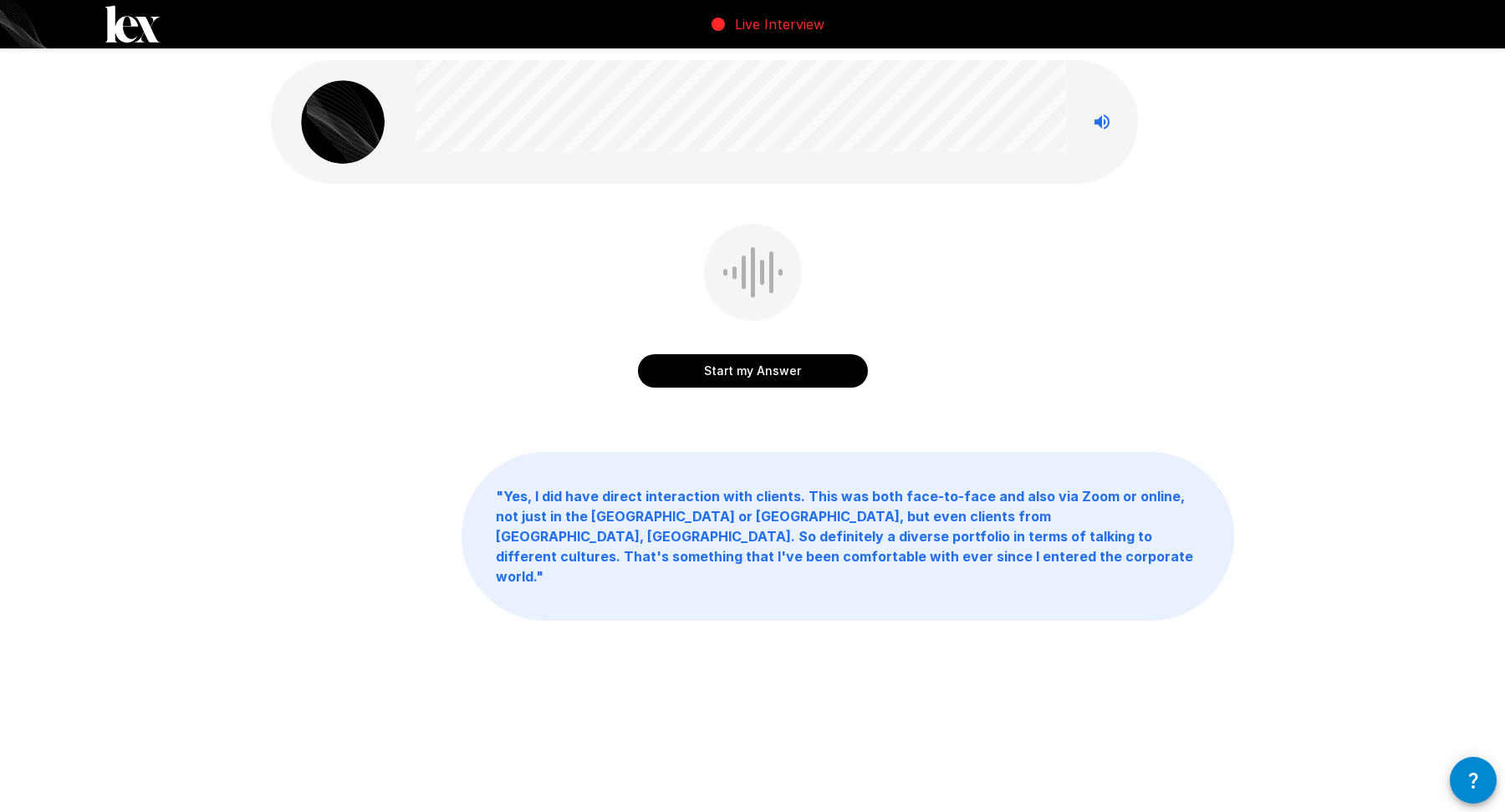
click at [765, 382] on button "Start my Answer" at bounding box center [752, 371] width 230 height 33
click at [817, 356] on button "Stop & Submit" at bounding box center [752, 371] width 230 height 33
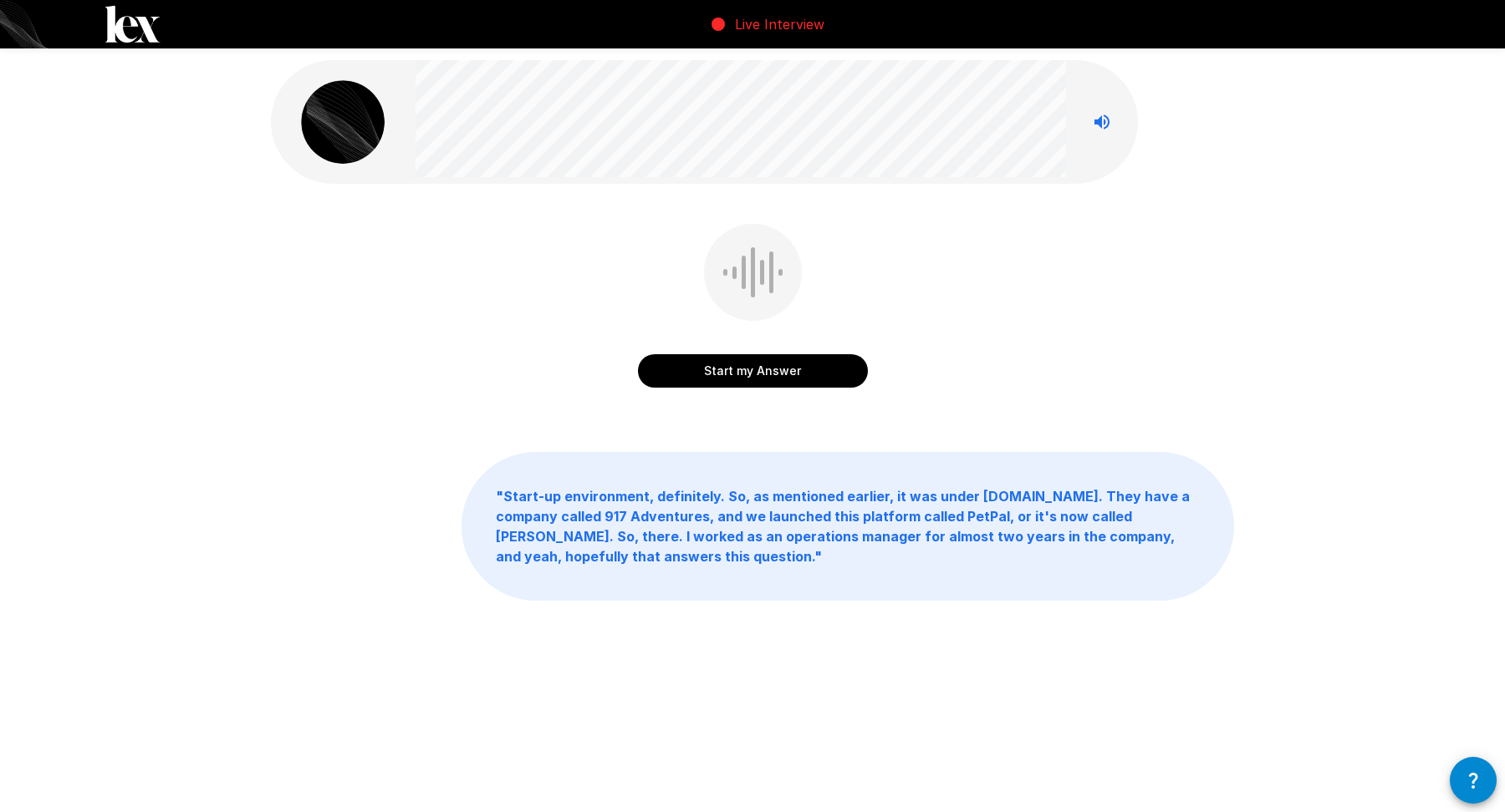
click at [807, 368] on button "Start my Answer" at bounding box center [752, 371] width 230 height 33
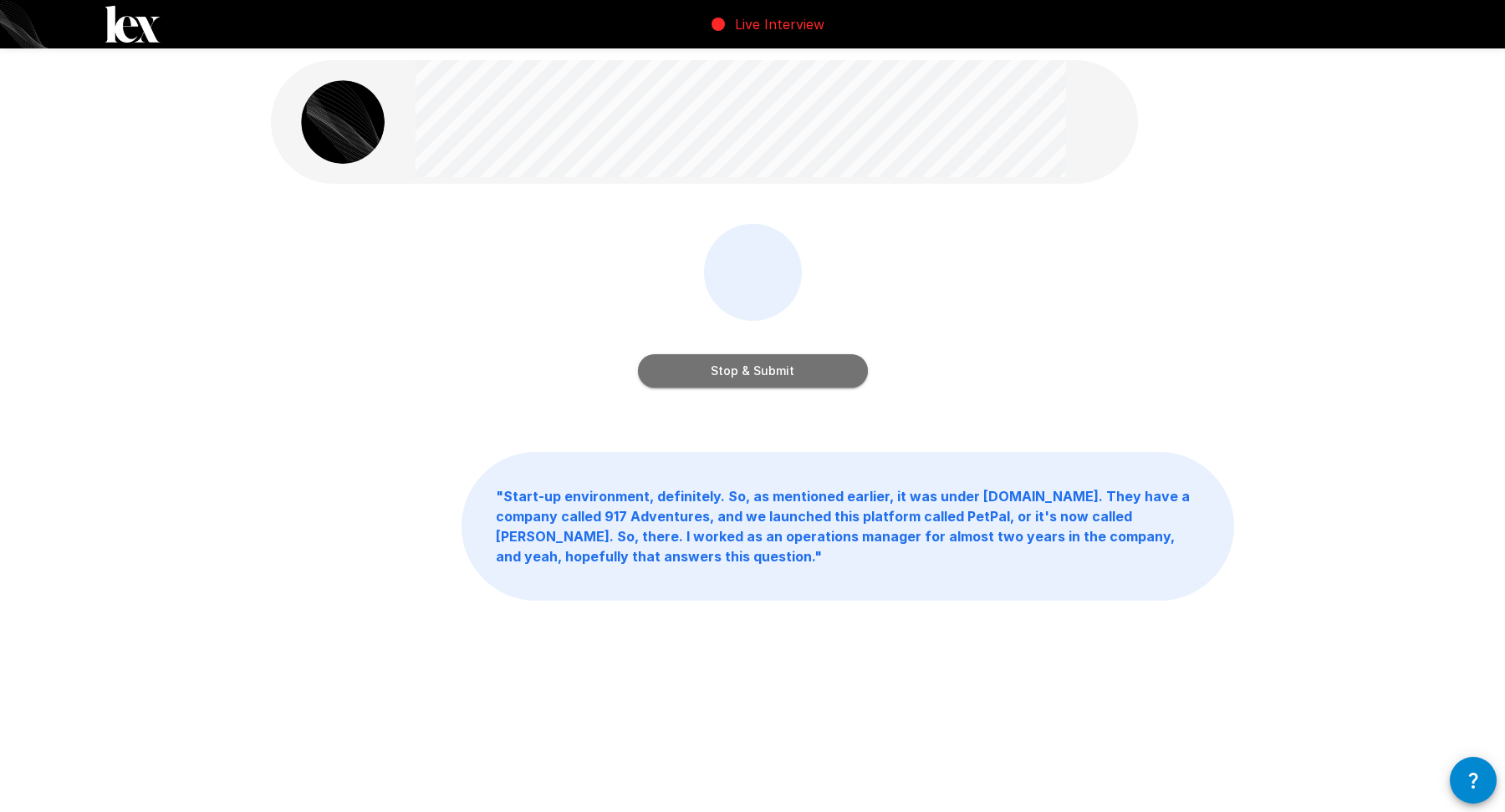
click at [821, 369] on button "Stop & Submit" at bounding box center [752, 371] width 230 height 33
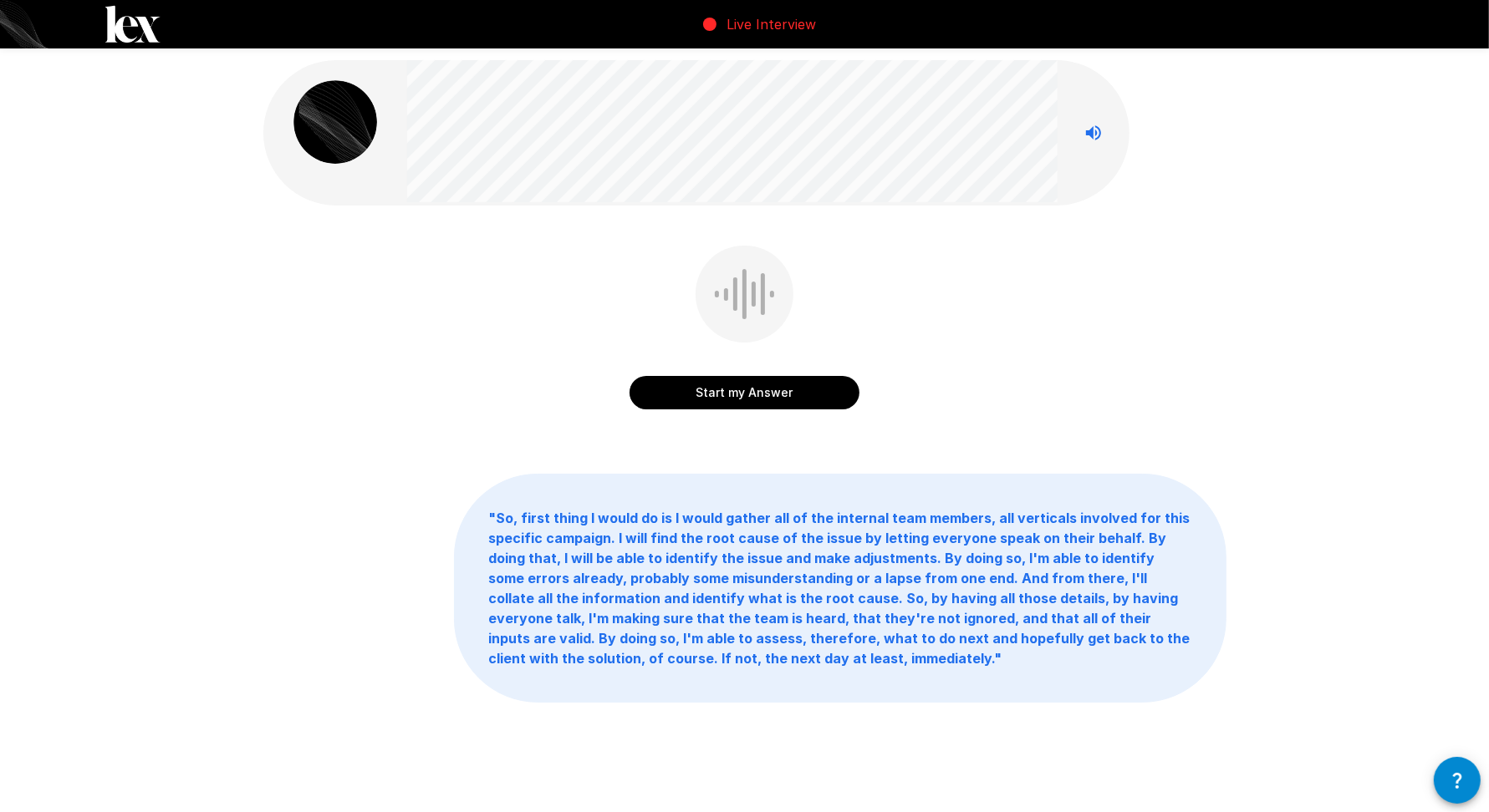
click at [730, 383] on button "Start my Answer" at bounding box center [744, 393] width 230 height 33
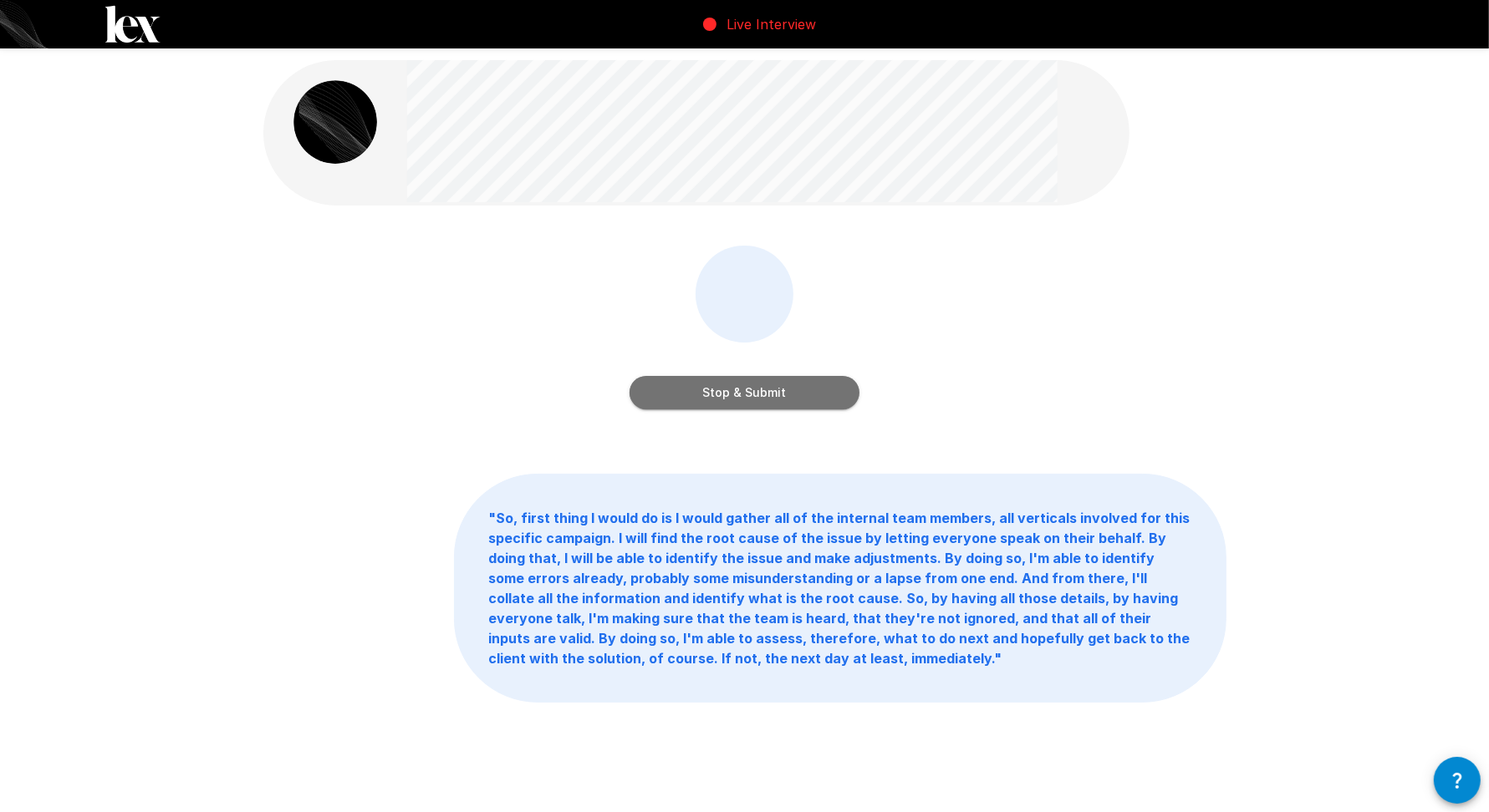
click at [730, 383] on button "Stop & Submit" at bounding box center [744, 393] width 230 height 33
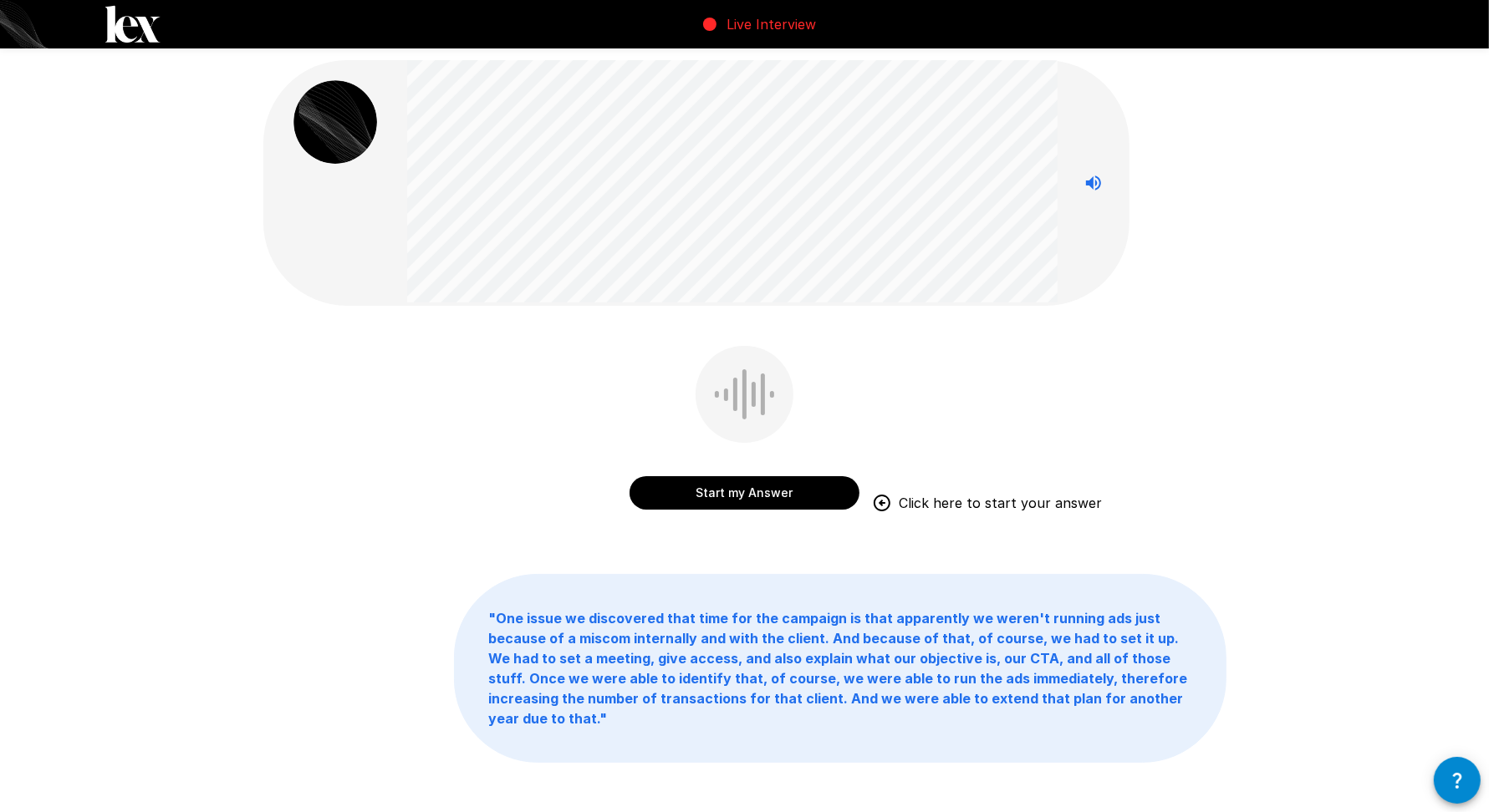
click at [687, 484] on button "Start my Answer" at bounding box center [744, 493] width 230 height 33
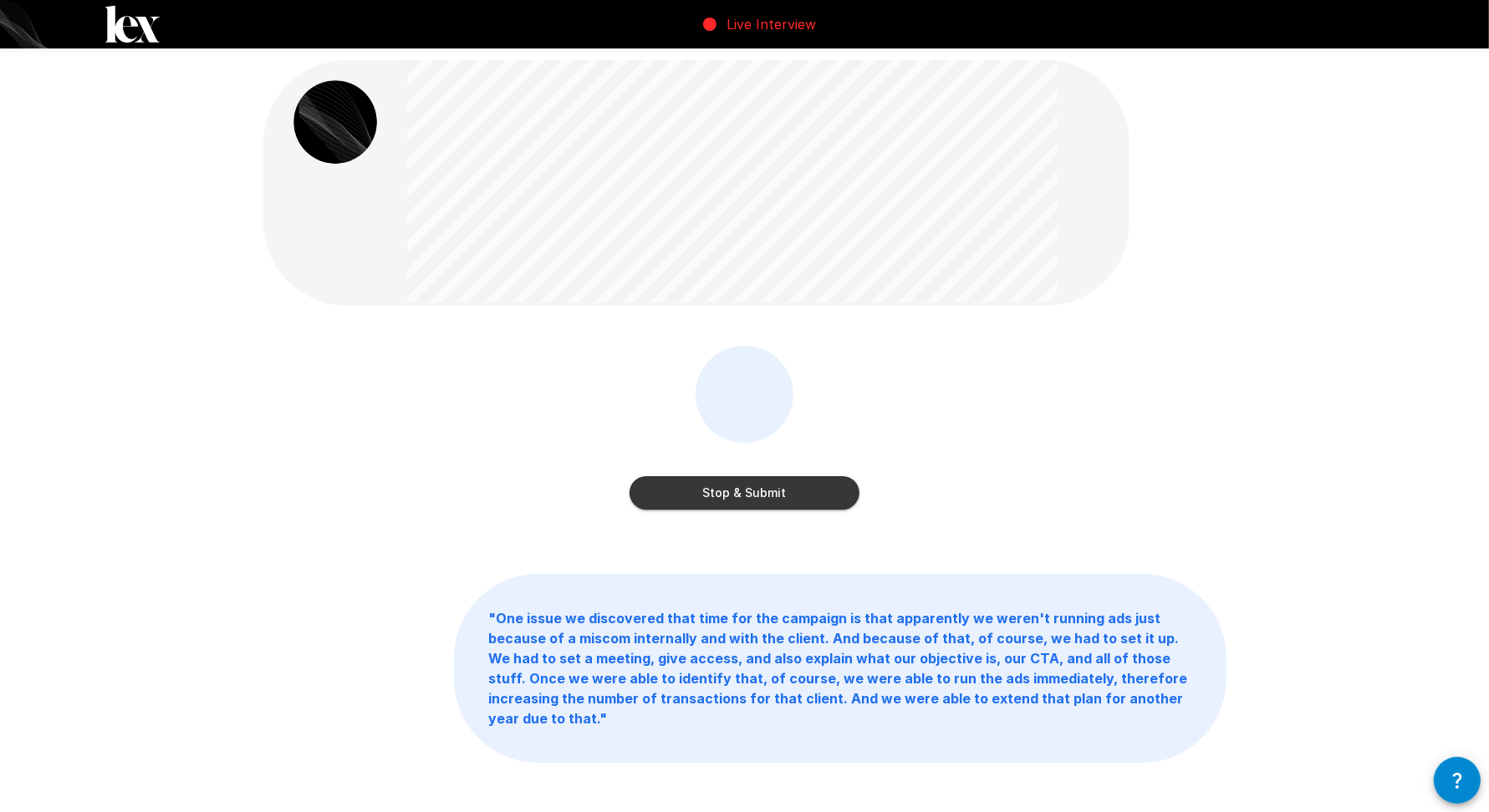
click at [687, 484] on button "Stop & Submit" at bounding box center [744, 493] width 230 height 33
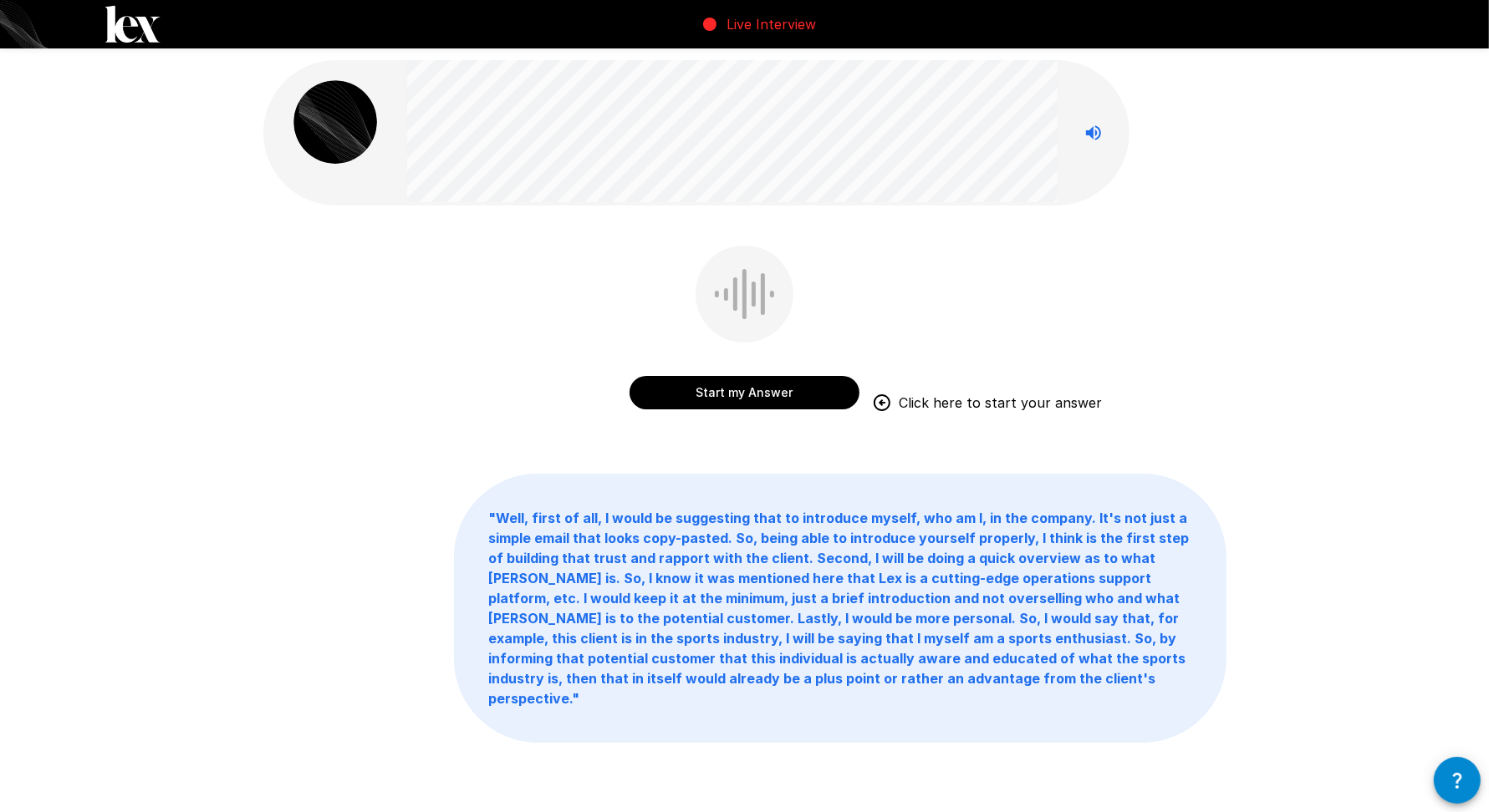
click at [748, 396] on button "Start my Answer" at bounding box center [744, 393] width 230 height 33
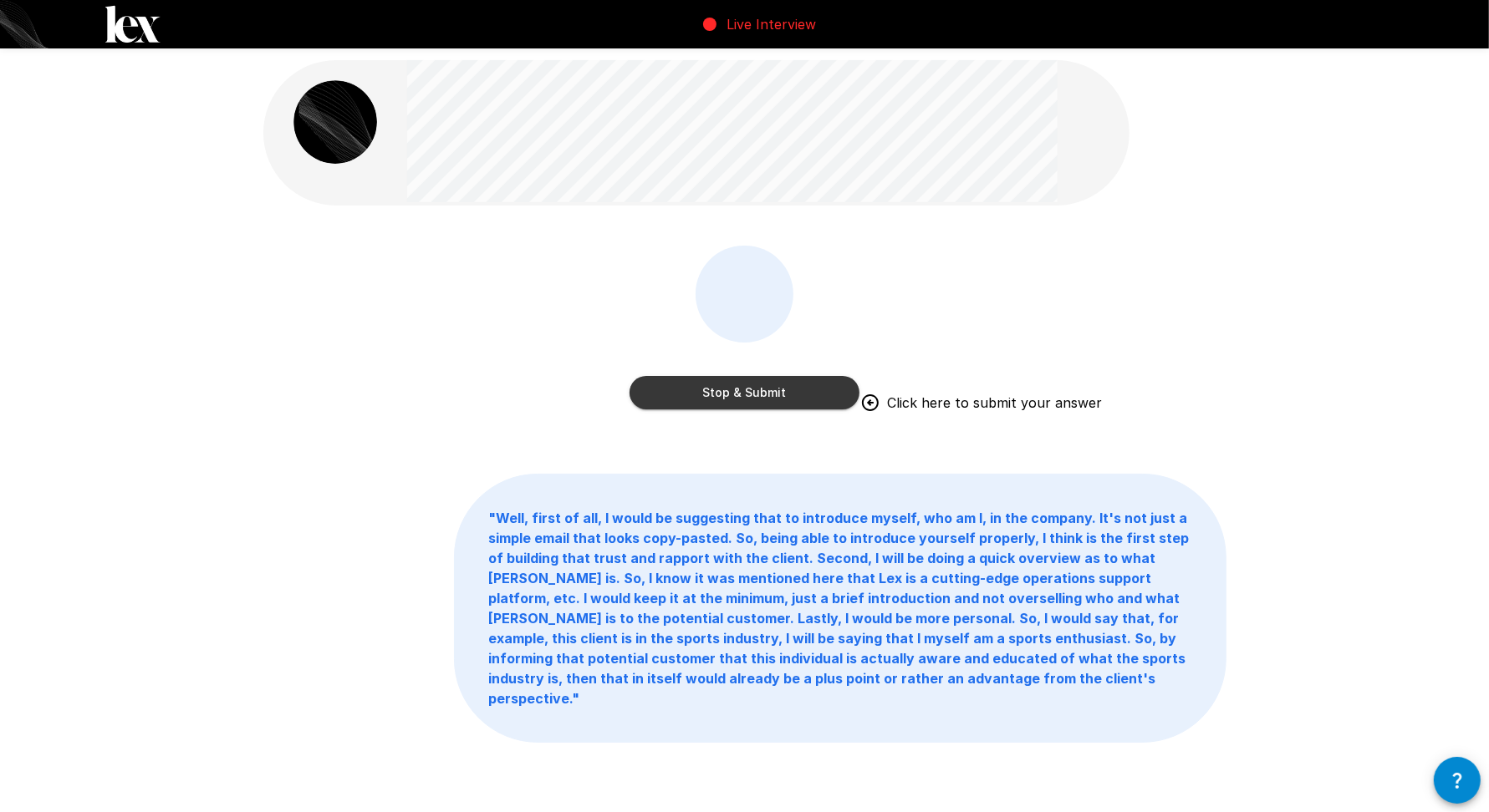
click at [682, 393] on button "Stop & Submit" at bounding box center [744, 393] width 230 height 33
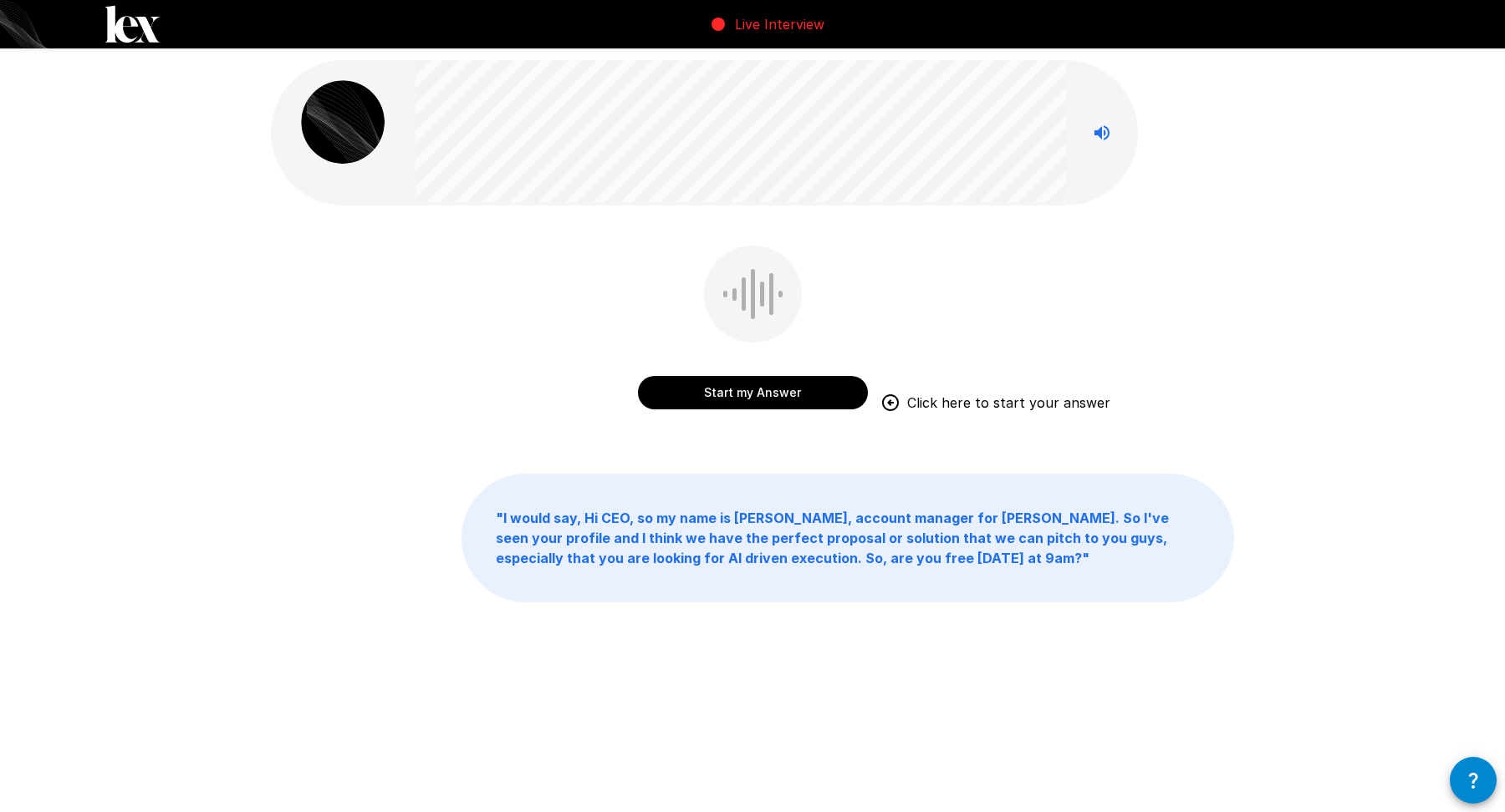
click at [739, 396] on button "Start my Answer" at bounding box center [752, 393] width 230 height 33
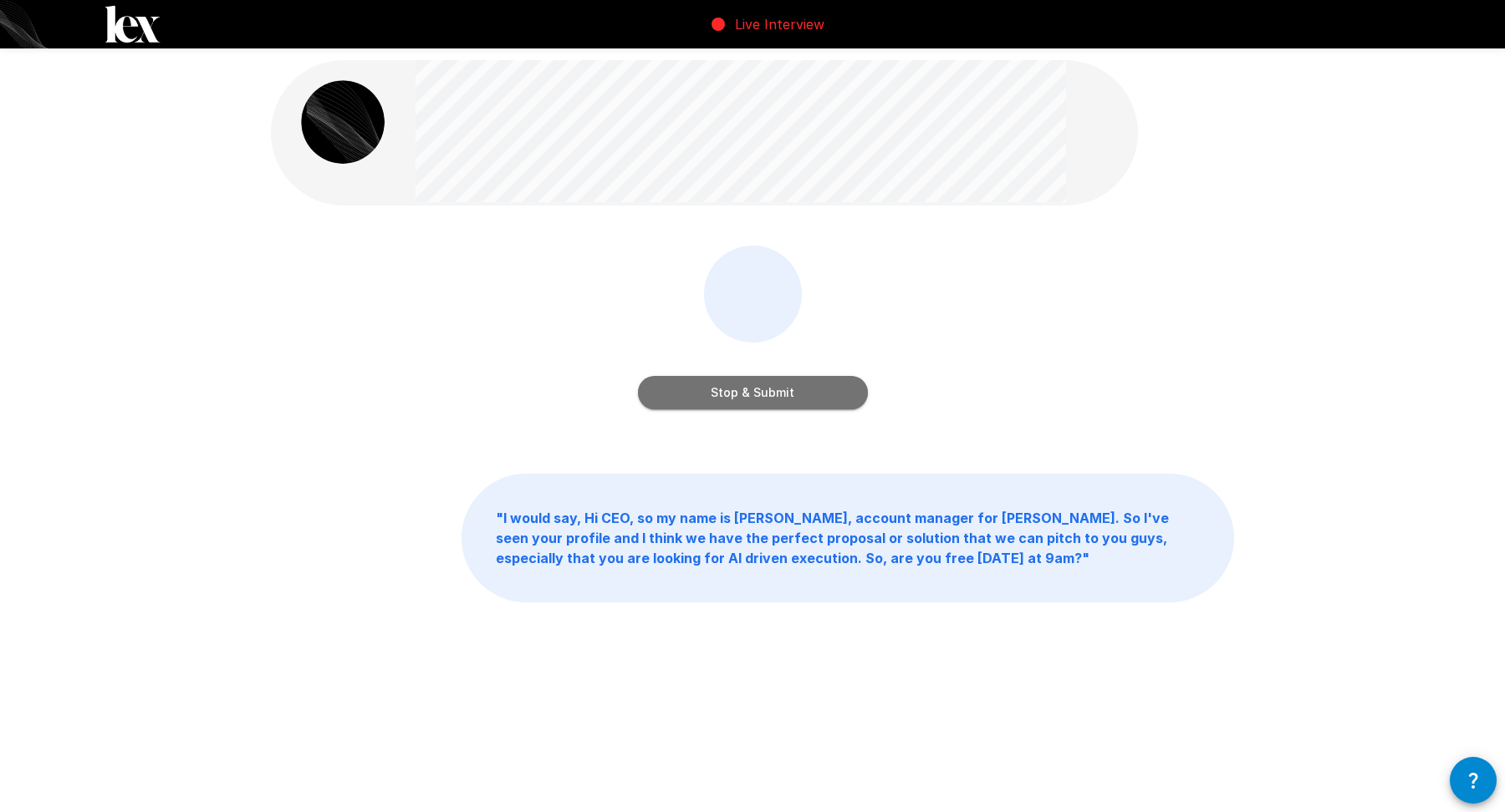
click at [739, 396] on button "Stop & Submit" at bounding box center [752, 393] width 230 height 33
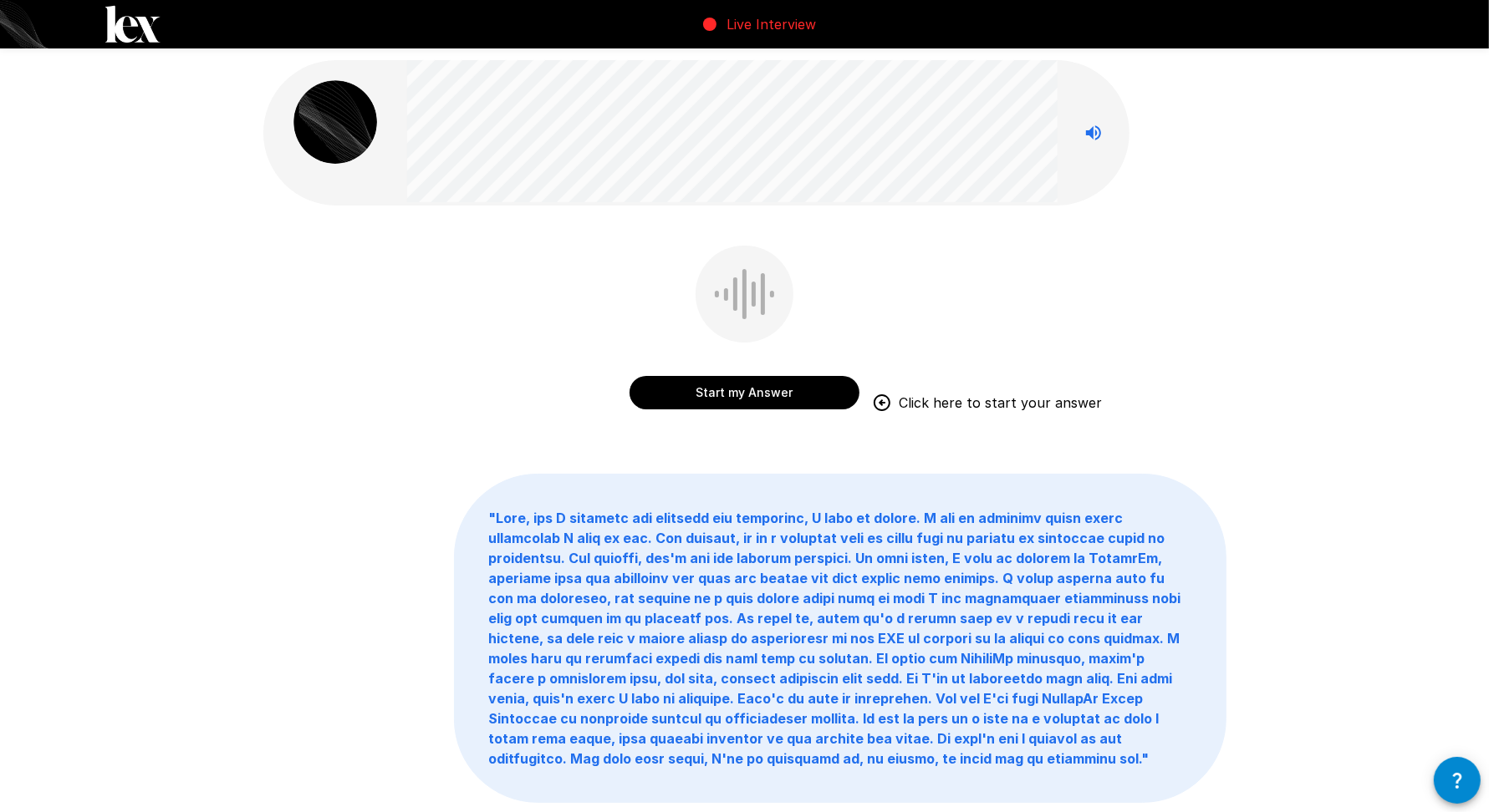
click at [739, 396] on button "Start my Answer" at bounding box center [744, 393] width 230 height 33
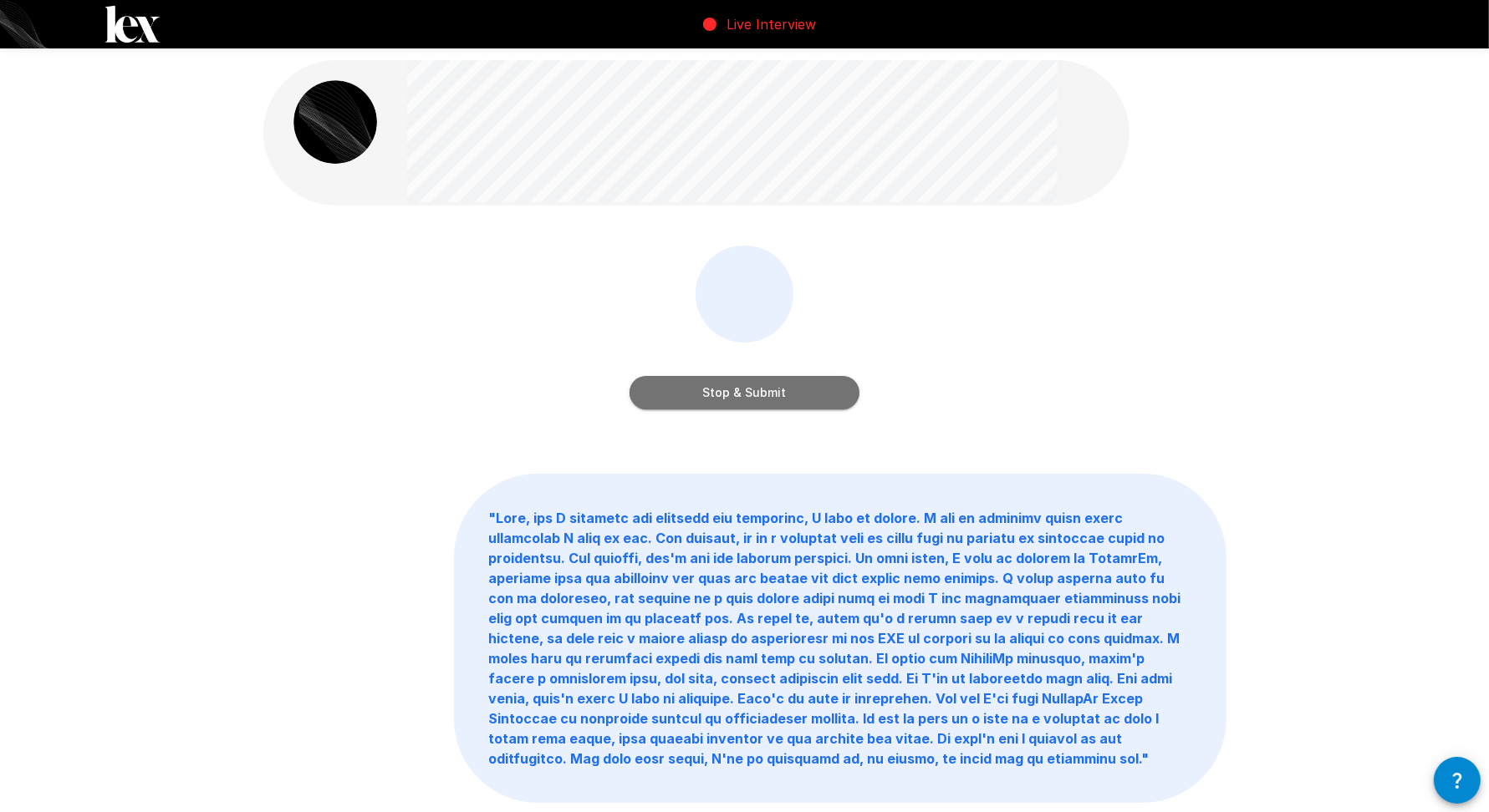
click at [739, 396] on button "Stop & Submit" at bounding box center [744, 393] width 230 height 33
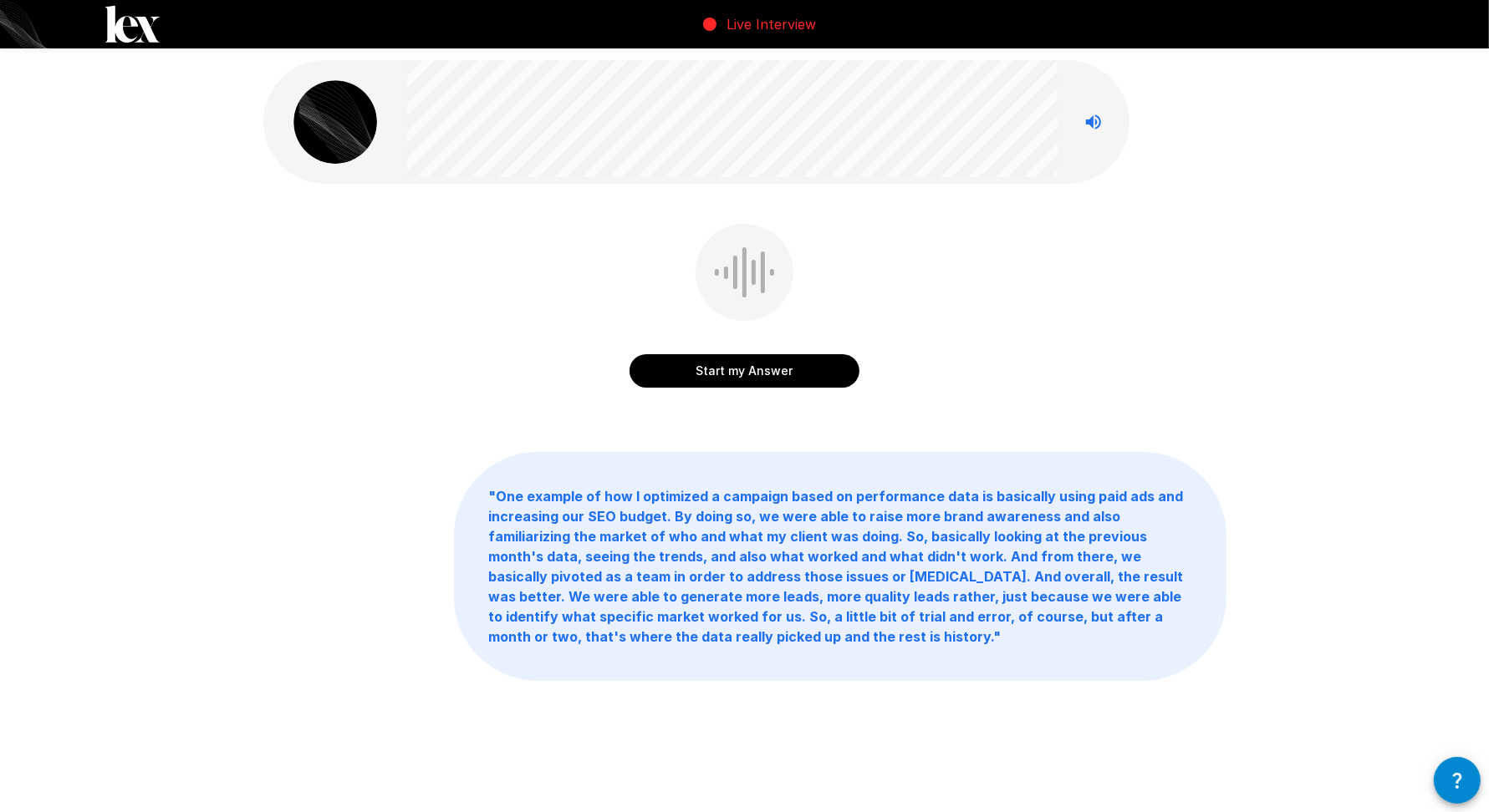
click at [790, 375] on button "Start my Answer" at bounding box center [744, 371] width 230 height 33
click at [790, 375] on button "Stop & Submit" at bounding box center [744, 371] width 230 height 33
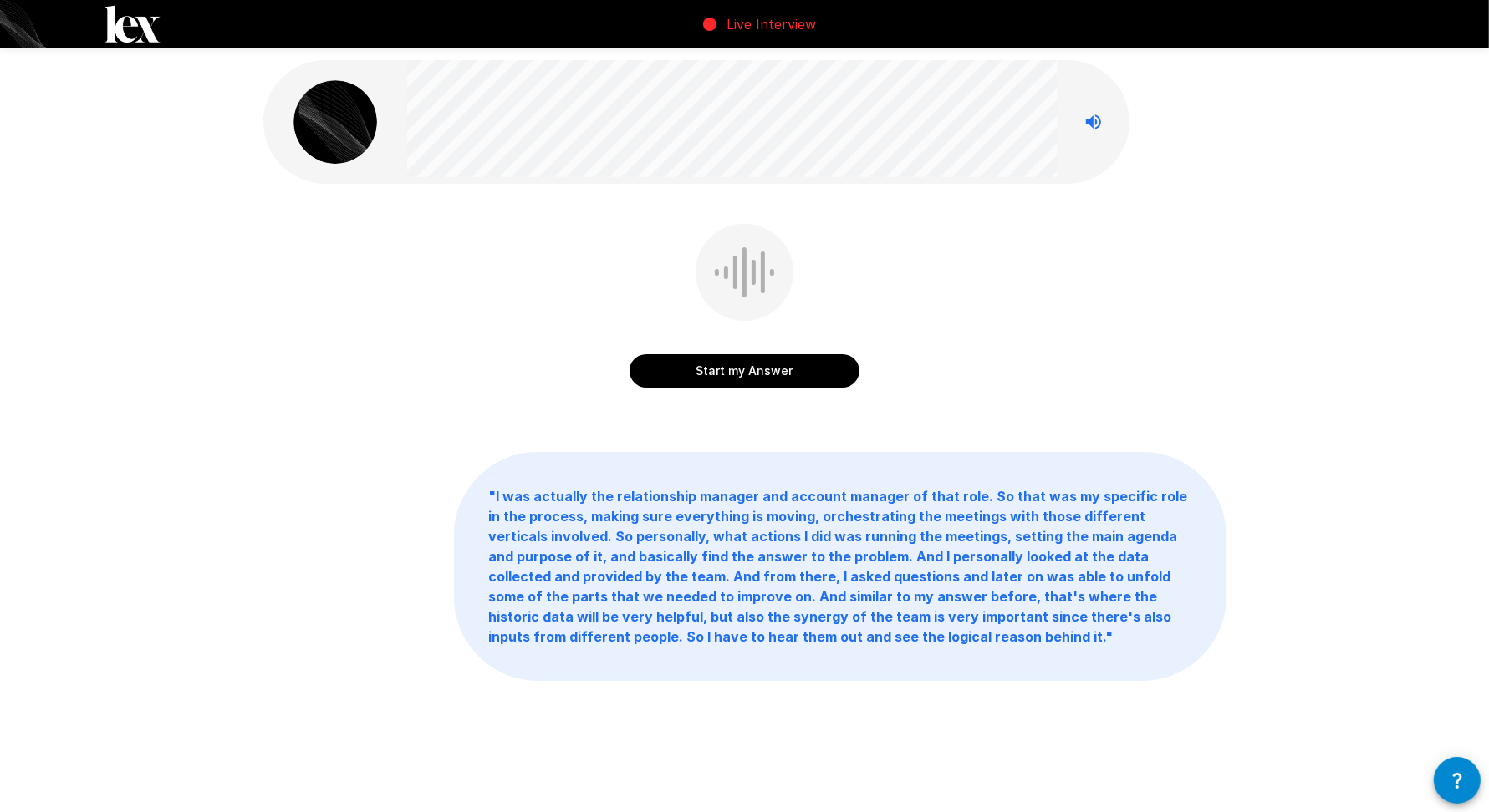
click at [800, 369] on button "Start my Answer" at bounding box center [744, 371] width 230 height 33
click at [759, 370] on button "Stop & Submit" at bounding box center [744, 371] width 230 height 33
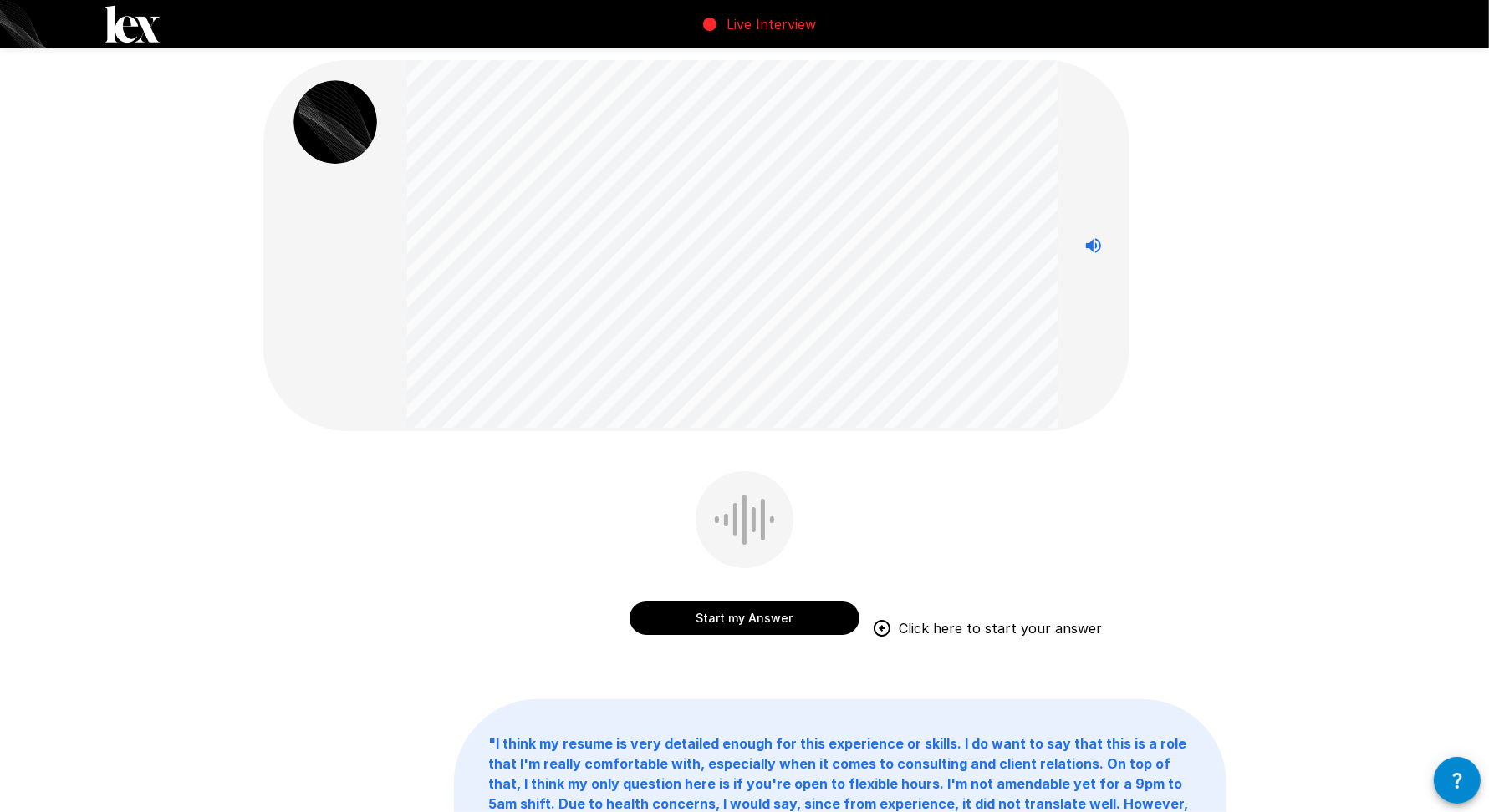
click at [787, 615] on button "Start my Answer" at bounding box center [744, 619] width 230 height 33
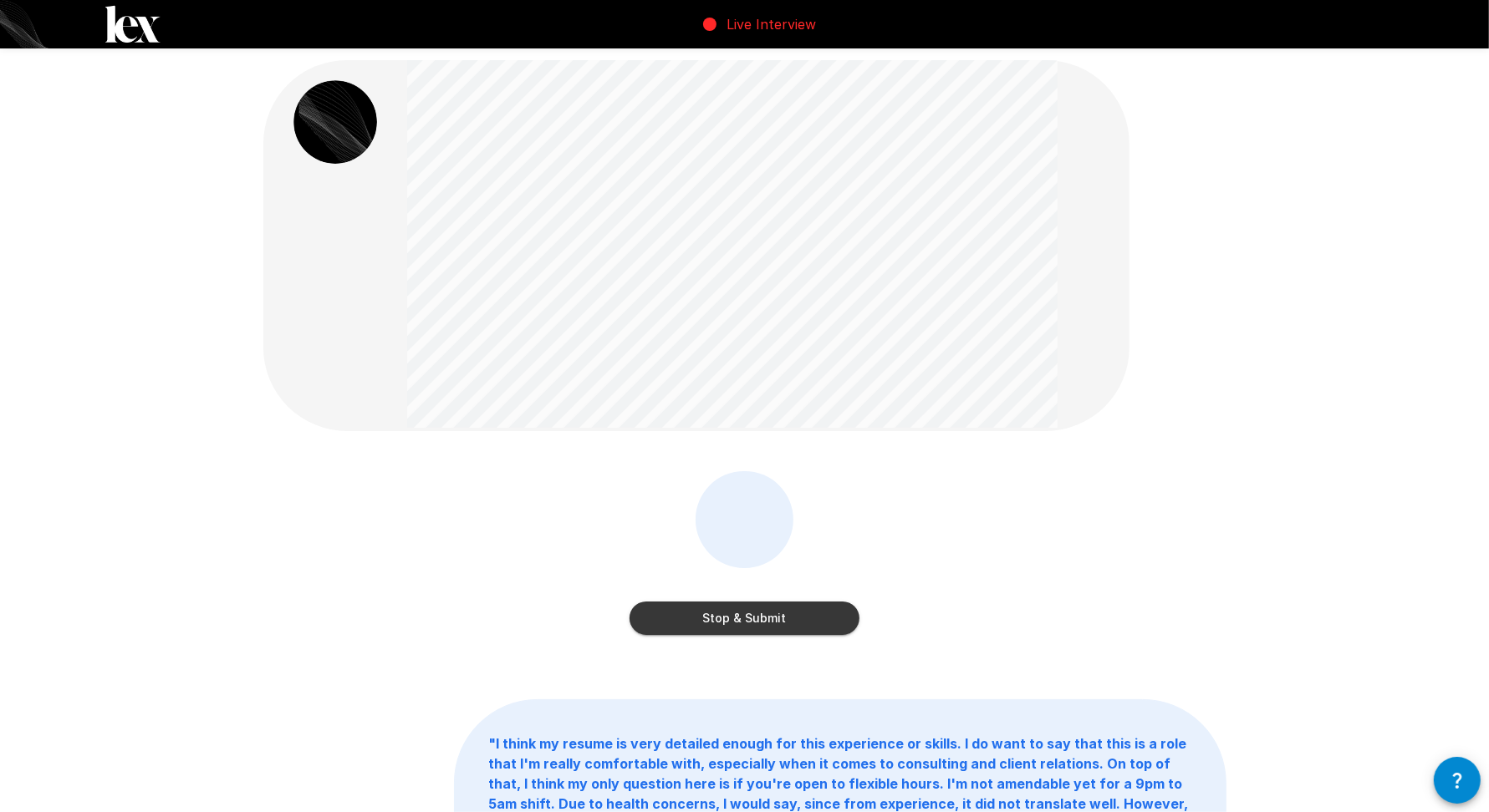
click at [787, 617] on button "Stop & Submit" at bounding box center [744, 619] width 230 height 33
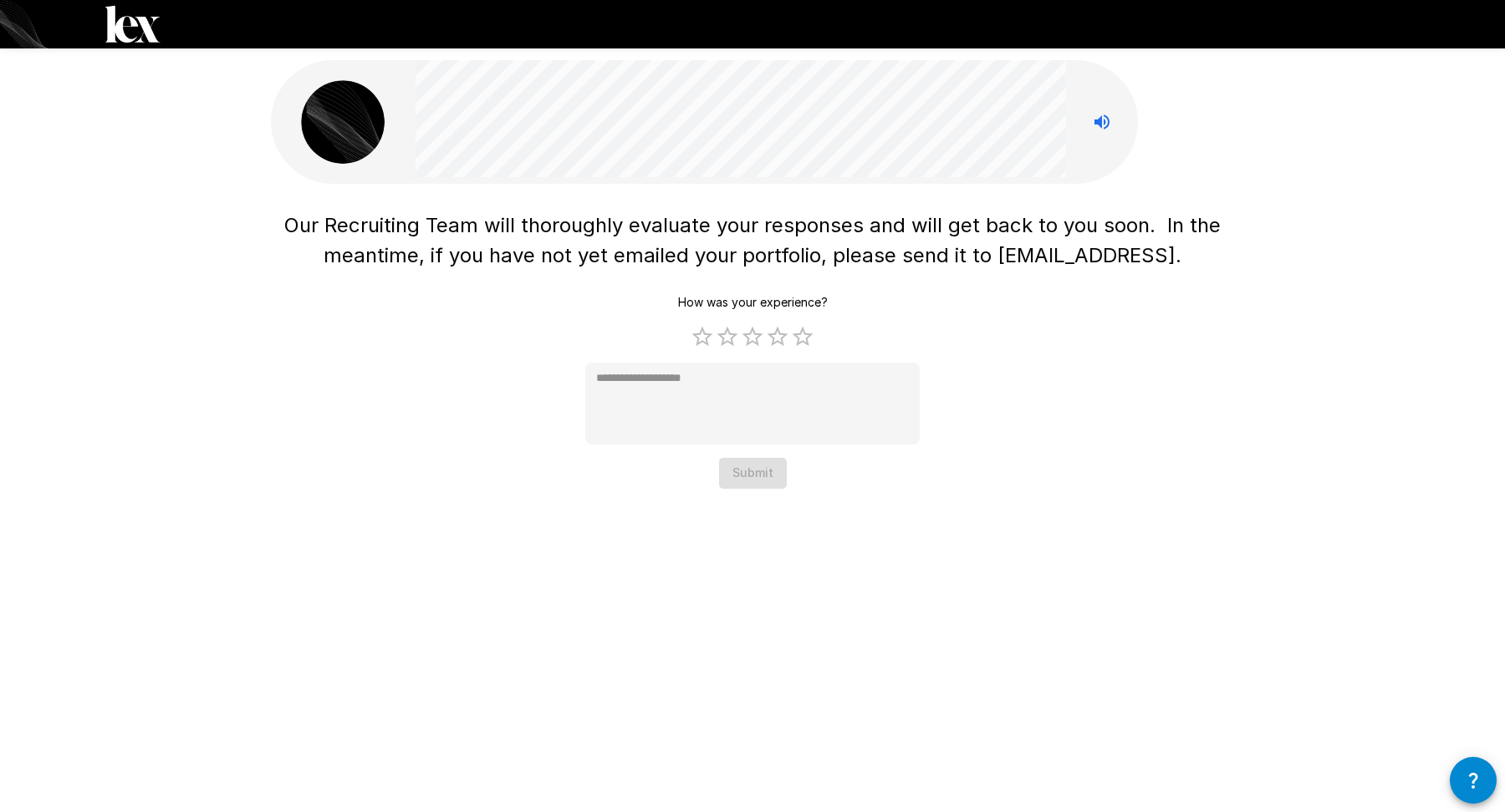
click at [691, 595] on div "Our Recruiting Team will thoroughly evaluate your responses and will get back t…" at bounding box center [752, 406] width 1505 height 812
click at [1029, 261] on span "Our Recruiting Team will thoroughly evaluate your responses and will get back t…" at bounding box center [754, 240] width 942 height 54
click at [1164, 259] on span "Our Recruiting Team will thoroughly evaluate your responses and will get back t…" at bounding box center [754, 240] width 942 height 54
click at [1150, 254] on span "Our Recruiting Team will thoroughly evaluate your responses and will get back t…" at bounding box center [754, 240] width 942 height 54
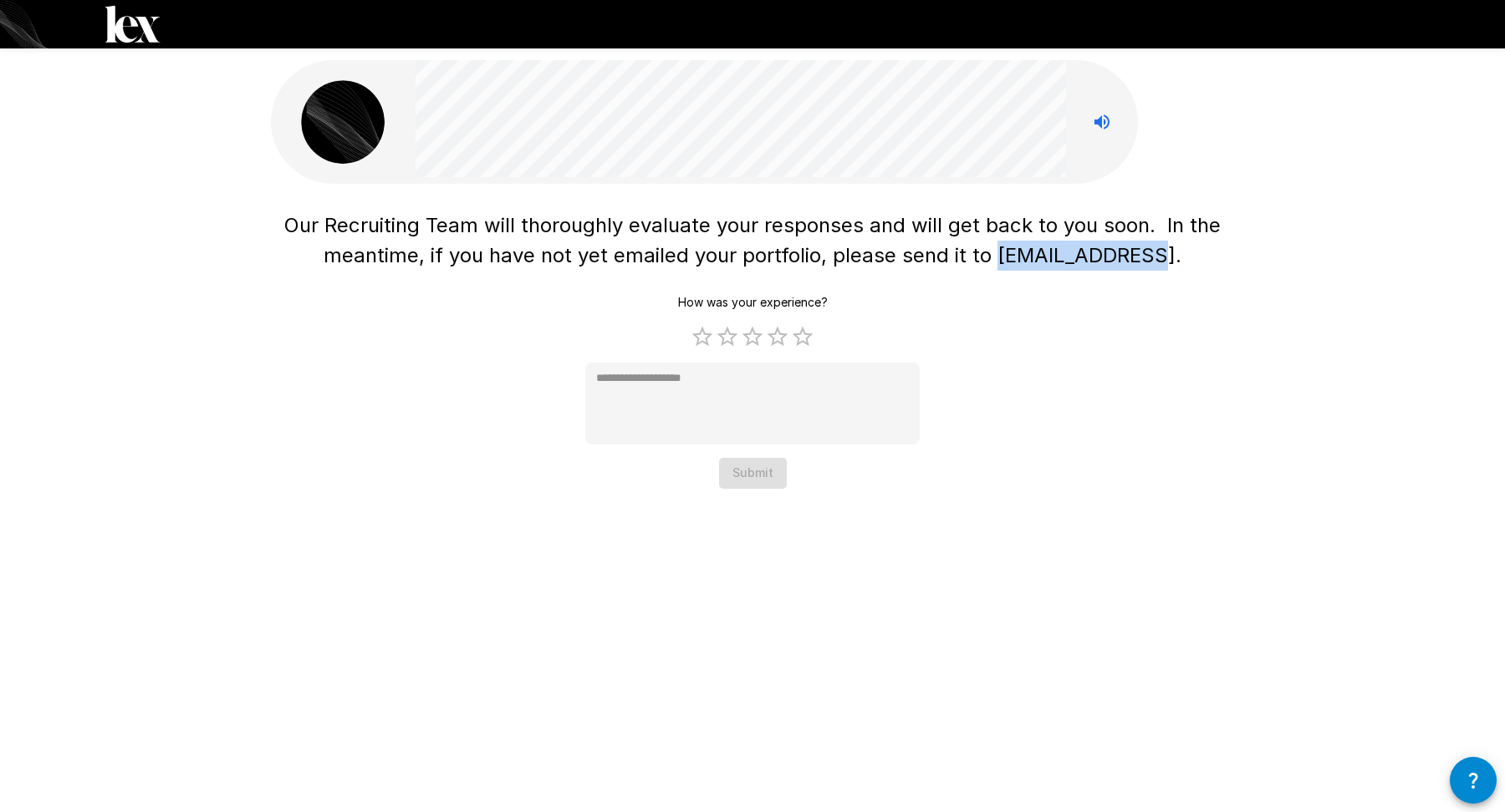
copy span "[EMAIL_ADDRESS]"
type textarea "*"
